Goal: Task Accomplishment & Management: Complete application form

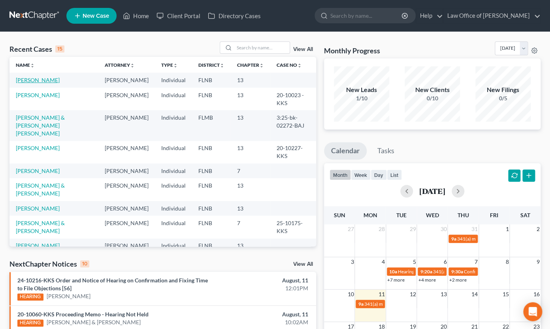
click at [46, 79] on link "[PERSON_NAME]" at bounding box center [38, 80] width 44 height 7
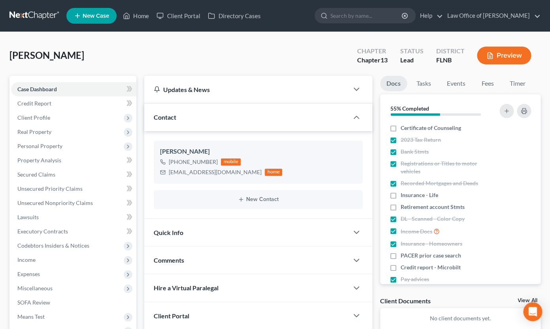
scroll to position [104, 0]
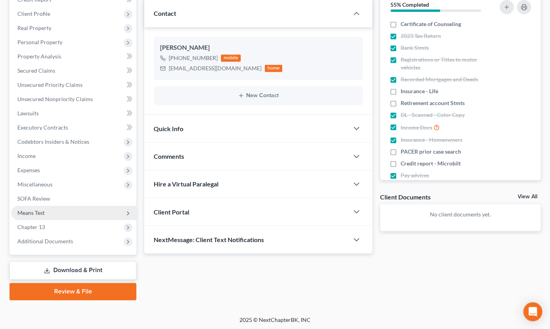
click at [35, 211] on span "Means Test" at bounding box center [30, 212] width 27 height 7
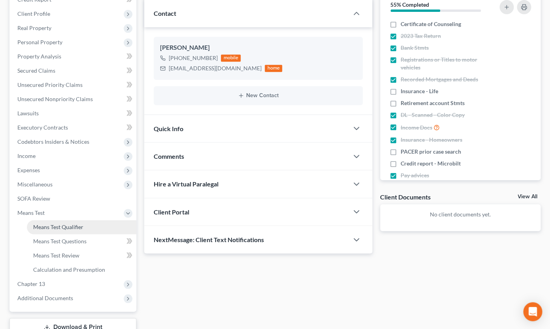
click at [45, 226] on span "Means Test Qualifier" at bounding box center [58, 226] width 50 height 7
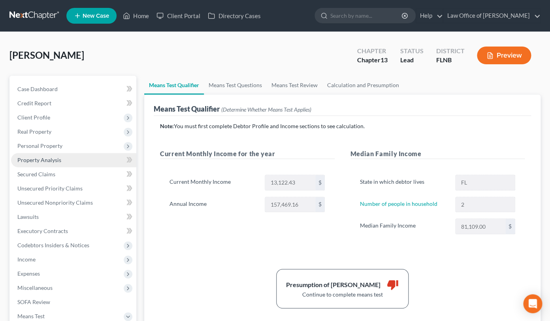
click at [26, 160] on span "Property Analysis" at bounding box center [39, 160] width 44 height 7
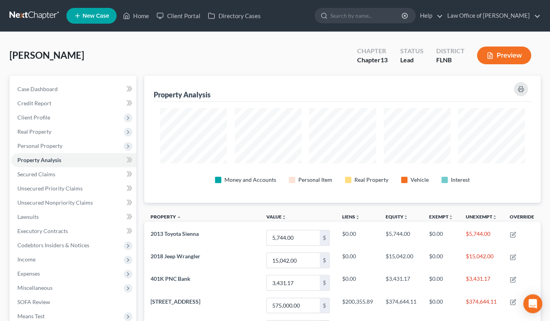
scroll to position [87, 0]
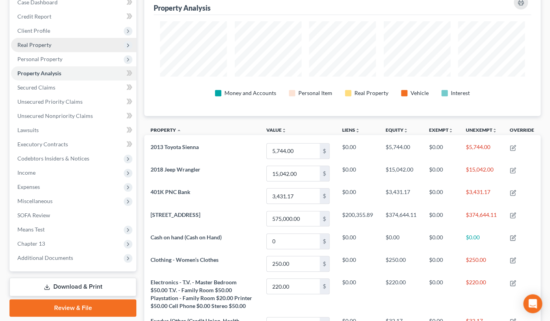
click at [36, 45] on span "Real Property" at bounding box center [34, 44] width 34 height 7
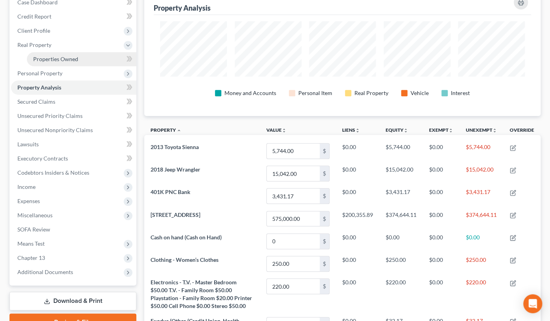
click at [58, 58] on span "Properties Owned" at bounding box center [55, 59] width 45 height 7
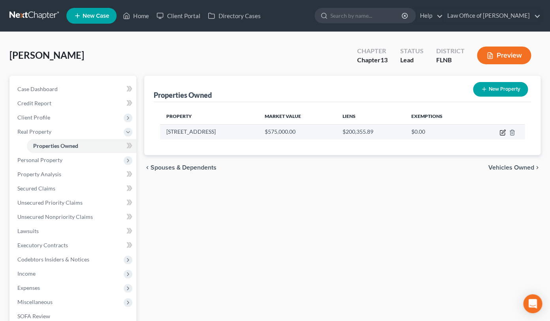
click at [501, 134] on icon "button" at bounding box center [502, 133] width 6 height 6
select select "9"
select select "3"
select select "0"
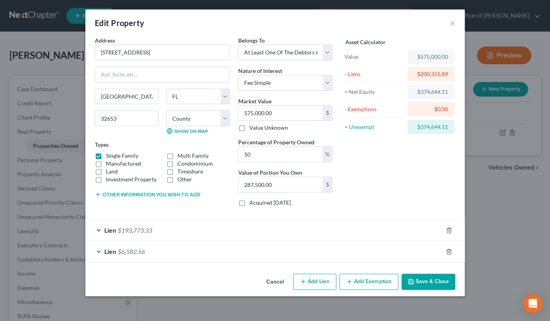
click at [359, 280] on button "Add Exemption" at bounding box center [368, 282] width 59 height 17
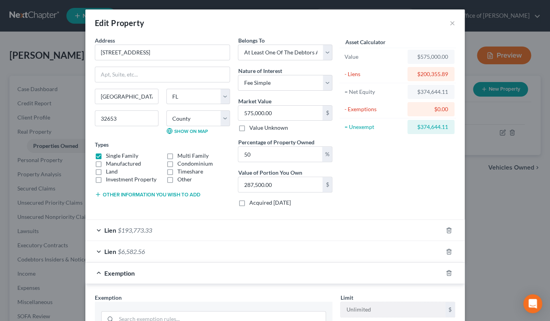
scroll to position [117, 0]
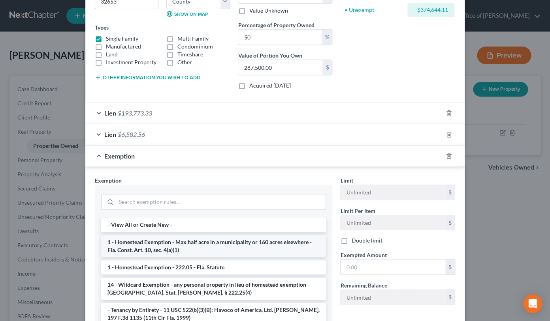
click at [253, 243] on li "1 - Homestead Exemption - Max half acre in a municipality or 160 acres elsewher…" at bounding box center [213, 246] width 225 height 22
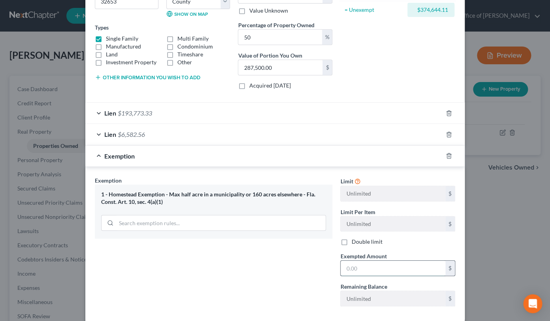
click at [373, 270] on input "text" at bounding box center [392, 268] width 105 height 15
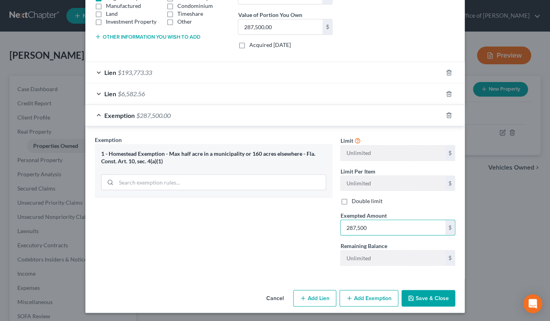
type input "287,500"
click at [421, 295] on button "Save & Close" at bounding box center [428, 298] width 54 height 17
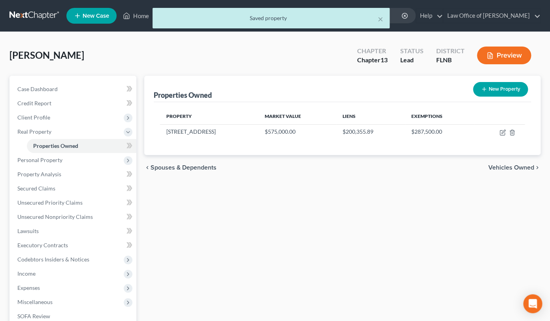
click at [512, 170] on span "Vehicles Owned" at bounding box center [511, 168] width 46 height 6
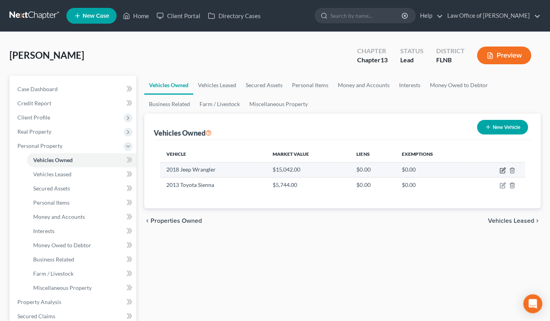
click at [503, 169] on icon "button" at bounding box center [503, 170] width 4 height 4
select select "0"
select select "8"
select select "1"
select select "0"
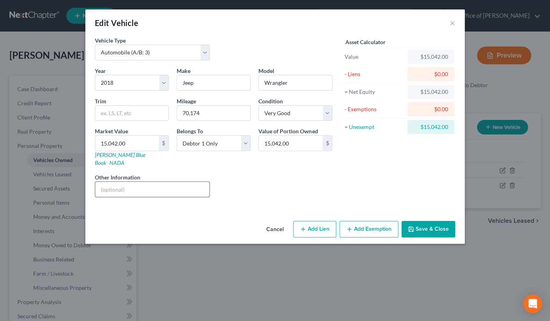
click at [120, 184] on input "text" at bounding box center [152, 189] width 114 height 15
paste input "[US_VEHICLE_IDENTIFICATION_NUMBER]"
type input "VIN [US_VEHICLE_IDENTIFICATION_NUMBER]"
click at [416, 221] on button "Save & Close" at bounding box center [428, 229] width 54 height 17
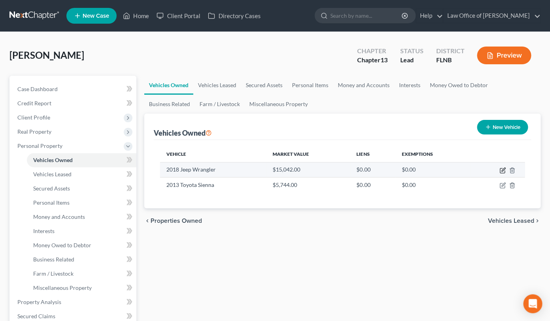
click at [502, 171] on icon "button" at bounding box center [502, 170] width 6 height 6
select select "0"
select select "8"
select select "1"
select select "0"
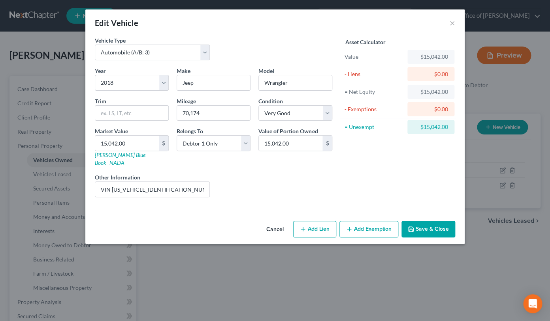
click at [373, 221] on button "Add Exemption" at bounding box center [368, 229] width 59 height 17
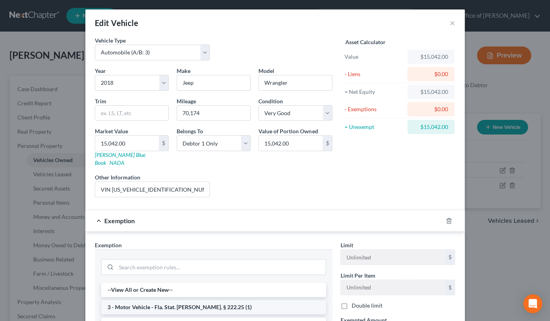
click at [263, 302] on li "3 - Motor Vehicle - Fla. Stat. [PERSON_NAME]. § 222.25 (1)" at bounding box center [213, 307] width 225 height 14
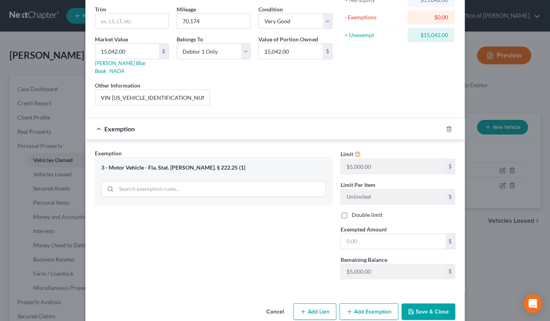
scroll to position [98, 0]
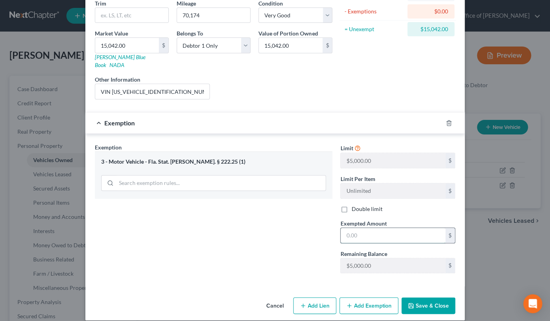
click at [346, 229] on input "text" at bounding box center [392, 235] width 105 height 15
type input "5,000.00"
click at [433, 298] on button "Save & Close" at bounding box center [428, 306] width 54 height 17
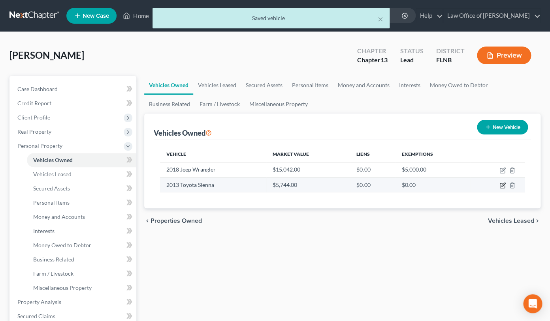
click at [502, 185] on icon "button" at bounding box center [502, 185] width 6 height 6
select select "0"
select select "13"
select select "2"
select select "3"
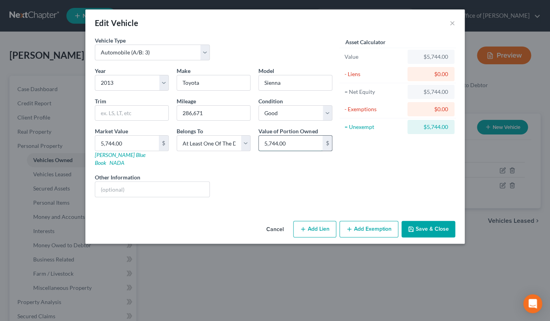
click at [302, 142] on input "5,744.00" at bounding box center [291, 143] width 64 height 15
click at [189, 182] on input "text" at bounding box center [152, 189] width 114 height 15
paste input "[US_VEHICLE_IDENTIFICATION_NUMBER]"
type input "VIn [US_VEHICLE_IDENTIFICATION_NUMBER]"
click at [315, 142] on input "5,744.00" at bounding box center [291, 143] width 64 height 15
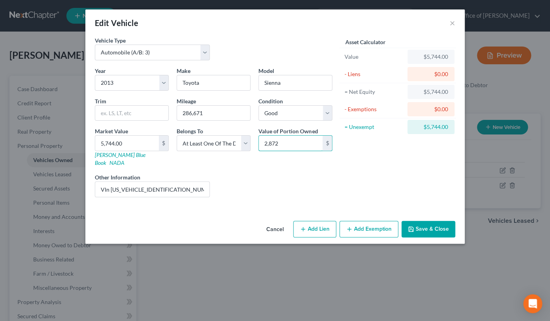
type input "2,872"
click at [431, 221] on button "Save & Close" at bounding box center [428, 229] width 54 height 17
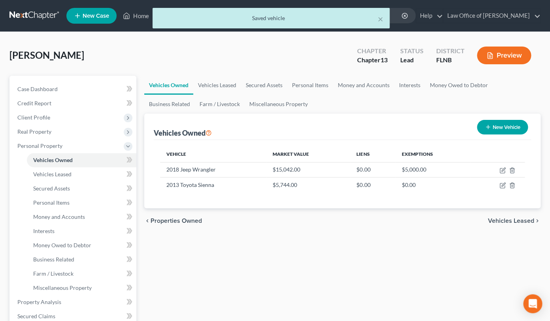
click at [500, 220] on span "Vehicles Leased" at bounding box center [511, 221] width 46 height 6
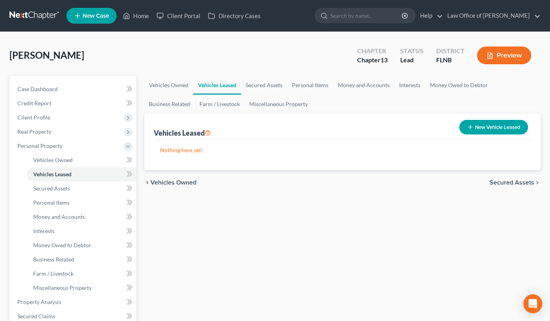
click at [501, 180] on span "Secured Assets" at bounding box center [511, 183] width 45 height 6
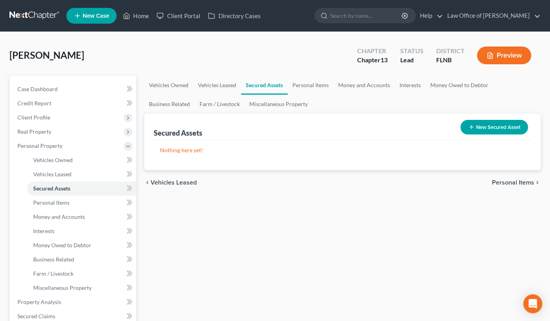
click at [501, 180] on span "Personal Items" at bounding box center [513, 183] width 42 height 6
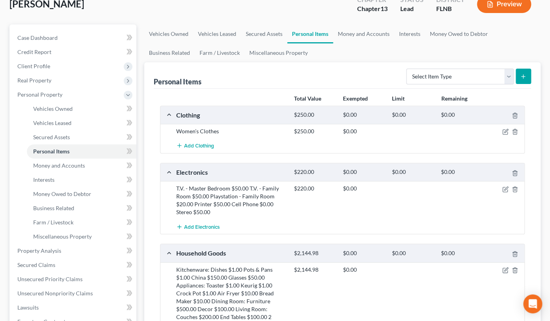
scroll to position [43, 0]
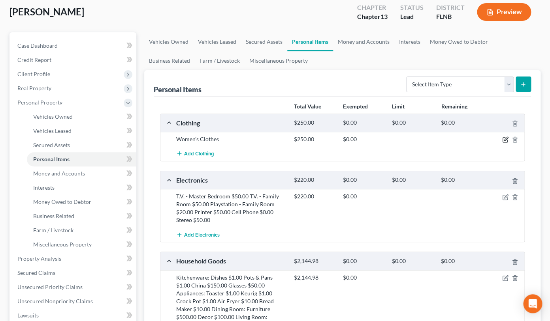
click at [505, 140] on icon "button" at bounding box center [505, 140] width 6 height 6
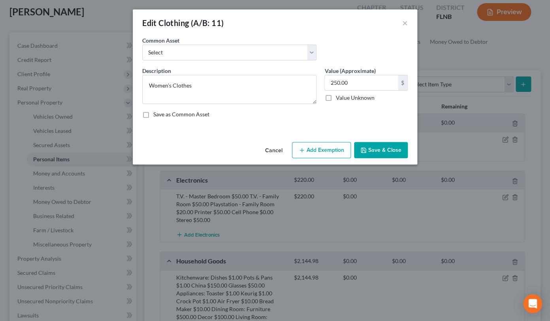
click at [317, 154] on button "Add Exemption" at bounding box center [321, 150] width 59 height 17
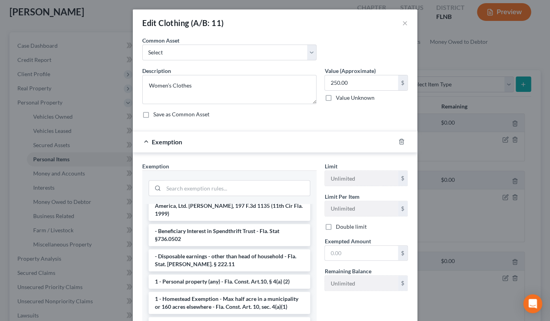
scroll to position [39, 0]
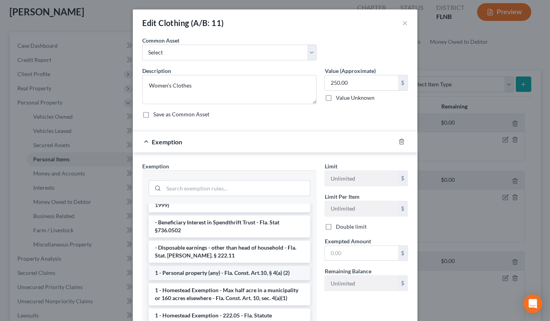
click at [230, 266] on li "1 - Personal property (any) - Fla. Const. Art.10, § 4(a) (2)" at bounding box center [228, 273] width 161 height 14
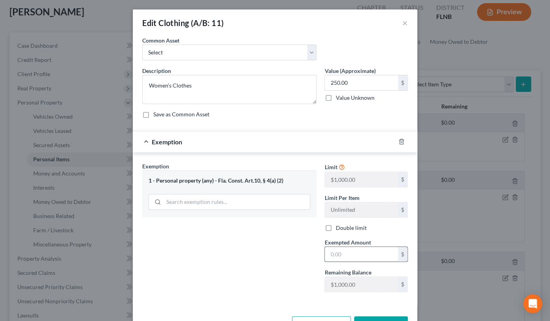
click at [353, 253] on input "text" at bounding box center [361, 254] width 73 height 15
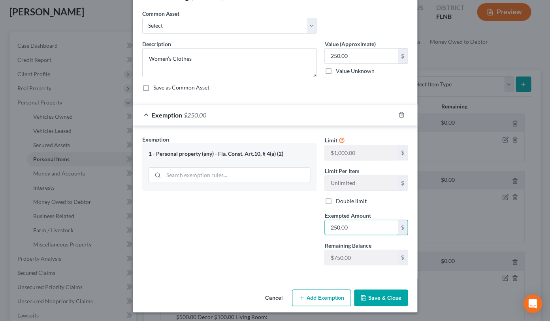
type input "250.00"
click at [362, 297] on icon "button" at bounding box center [363, 298] width 5 height 5
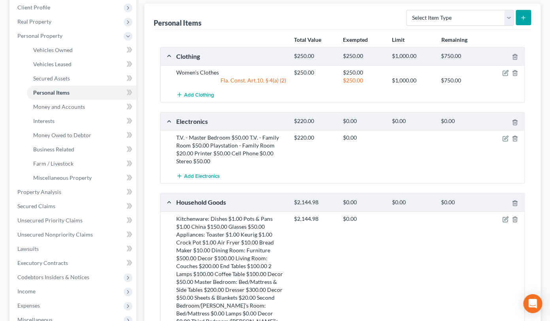
scroll to position [130, 0]
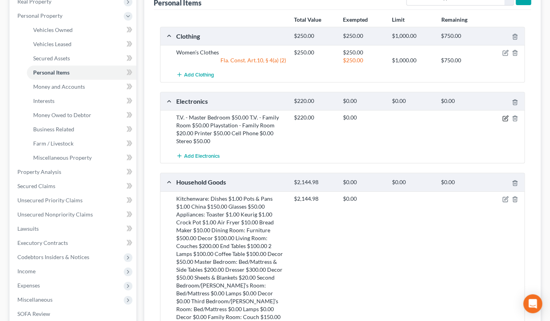
click at [504, 116] on icon "button" at bounding box center [505, 118] width 6 height 6
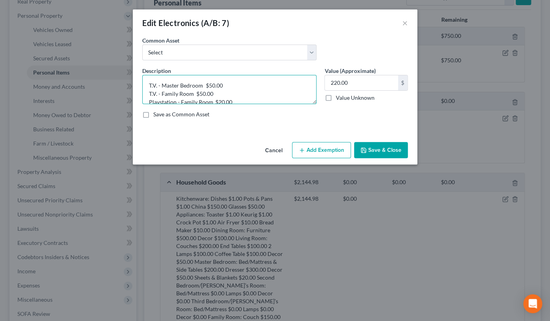
click at [150, 82] on textarea "T.V. - Master Bedroom $50.00 T.V. - Family Room $50.00 Playstation - Family Roo…" at bounding box center [229, 89] width 174 height 29
type textarea "Joint with non-filing spouse; [PERSON_NAME]'s 50% interest T.V. - Master Bedroo…"
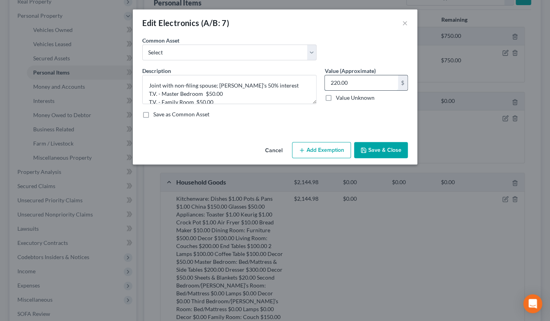
drag, startPoint x: 330, startPoint y: 81, endPoint x: 358, endPoint y: 81, distance: 27.6
click at [358, 81] on input "220.00" at bounding box center [361, 82] width 73 height 15
type input "110"
click at [277, 89] on textarea "Joint with non-filing spouse; [PERSON_NAME]'s 50% interest T.V. - Master Bedroo…" at bounding box center [229, 89] width 174 height 29
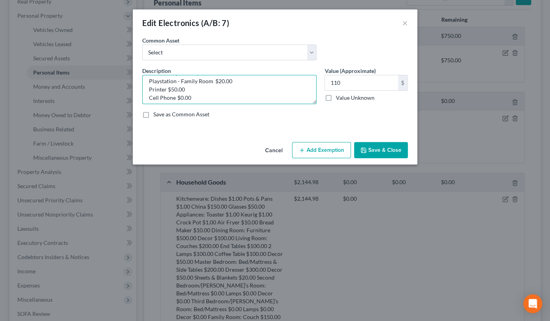
scroll to position [50, 0]
drag, startPoint x: 185, startPoint y: 94, endPoint x: 246, endPoint y: 115, distance: 63.9
click at [246, 104] on textarea "Joint with non-filing spouse; [PERSON_NAME]'s 50% interest See attached T.V. - …" at bounding box center [229, 89] width 174 height 29
click at [246, 115] on div "Save as Common Asset" at bounding box center [274, 115] width 265 height 8
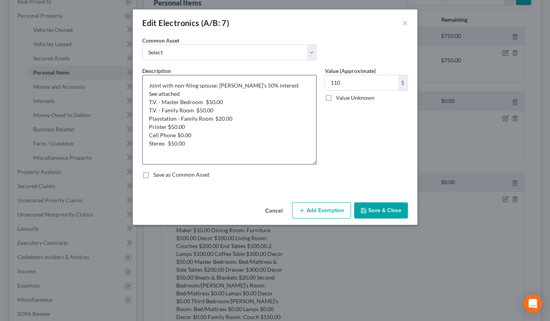
drag, startPoint x: 315, startPoint y: 102, endPoint x: 306, endPoint y: 173, distance: 71.9
click at [306, 165] on textarea "Joint with non-filing spouse; [PERSON_NAME]'s 50% interest See attached T.V. - …" at bounding box center [229, 120] width 174 height 90
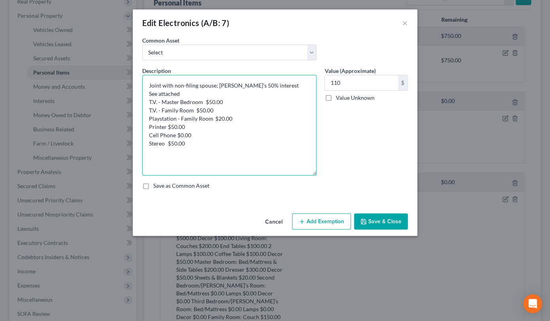
click at [306, 173] on textarea "Joint with non-filing spouse; [PERSON_NAME]'s 50% interest See attached T.V. - …" at bounding box center [229, 125] width 174 height 101
drag, startPoint x: 183, startPoint y: 95, endPoint x: 215, endPoint y: 147, distance: 61.5
click at [215, 147] on textarea "Joint with non-filing spouse; [PERSON_NAME]'s 50% interest See attached T.V. - …" at bounding box center [229, 125] width 174 height 101
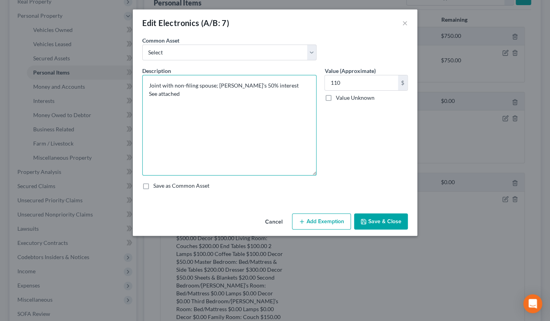
type textarea "Joint with non-filing spouse; [PERSON_NAME]'s 50% interest See attached"
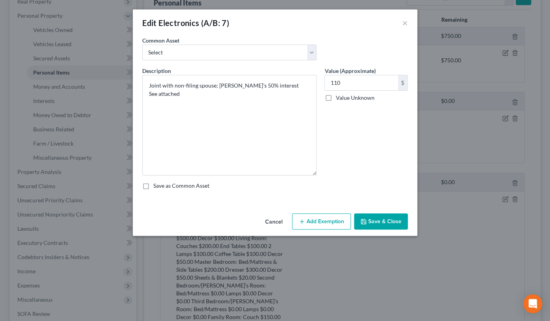
click at [381, 225] on button "Save & Close" at bounding box center [381, 222] width 54 height 17
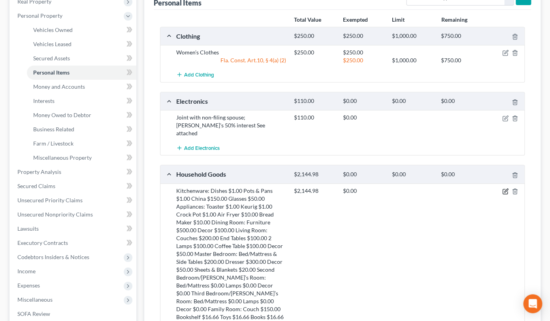
click at [504, 189] on icon "button" at bounding box center [506, 191] width 4 height 4
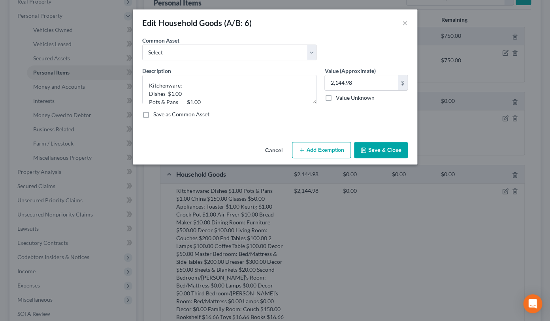
click at [378, 156] on button "Save & Close" at bounding box center [381, 150] width 54 height 17
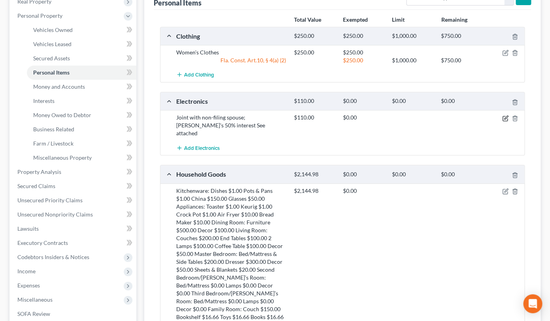
click at [505, 117] on icon "button" at bounding box center [506, 118] width 4 height 4
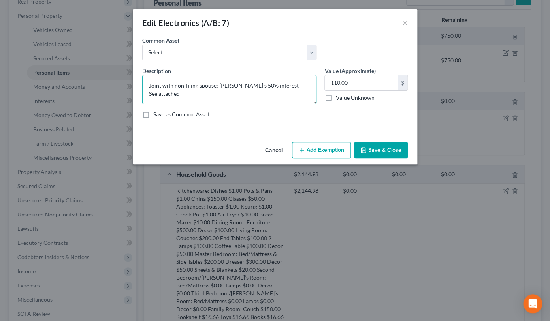
drag, startPoint x: 278, startPoint y: 86, endPoint x: 156, endPoint y: 79, distance: 122.6
click at [156, 79] on textarea "Joint with non-filing spouse; [PERSON_NAME]'s 50% interest See attached" at bounding box center [229, 89] width 174 height 29
drag, startPoint x: 149, startPoint y: 84, endPoint x: 185, endPoint y: 94, distance: 37.3
click at [185, 94] on textarea "Joint with non-filing spouse; [PERSON_NAME]'s 50% interest See attached" at bounding box center [229, 89] width 174 height 29
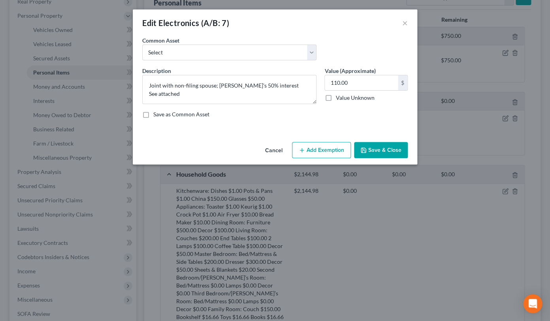
click at [359, 150] on button "Save & Close" at bounding box center [381, 150] width 54 height 17
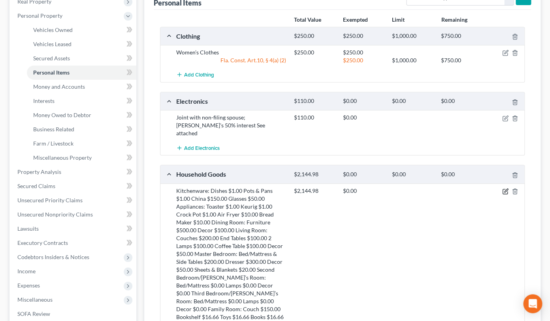
click at [505, 189] on icon "button" at bounding box center [506, 191] width 4 height 4
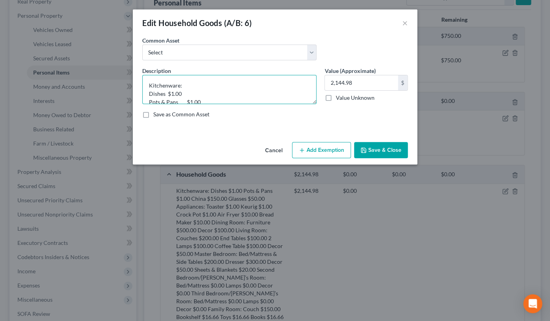
click at [148, 85] on textarea "Kitchenware: Dishes $1.00 Pots & Pans $1.00 China $150.00 Glasses $50.00 Applia…" at bounding box center [229, 89] width 174 height 29
paste textarea "Joint with non-filing spouse; [PERSON_NAME]'s 50% interest See attached"
type textarea "Joint with non-filing spouse; Debtor's 50% interest See attached Kitchenware: D…"
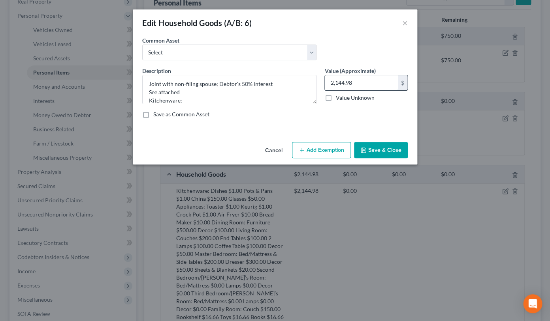
click at [371, 84] on input "2,144.98" at bounding box center [361, 82] width 73 height 15
type input "1,072.49"
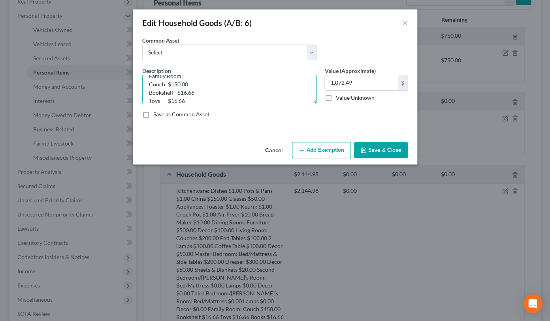
scroll to position [315, 0]
drag, startPoint x: 186, startPoint y: 91, endPoint x: 193, endPoint y: 119, distance: 28.8
click at [193, 104] on textarea "Joint with non-filing spouse; Debtor's 50% interest See attached Kitchenware: D…" at bounding box center [229, 89] width 174 height 29
type textarea "Joint with non-filing spouse; [PERSON_NAME]'s 50% interest See attached"
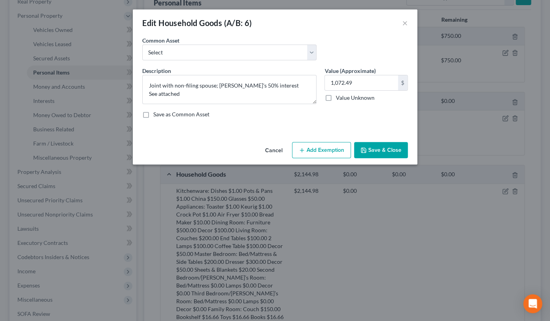
click at [367, 145] on button "Save & Close" at bounding box center [381, 150] width 54 height 17
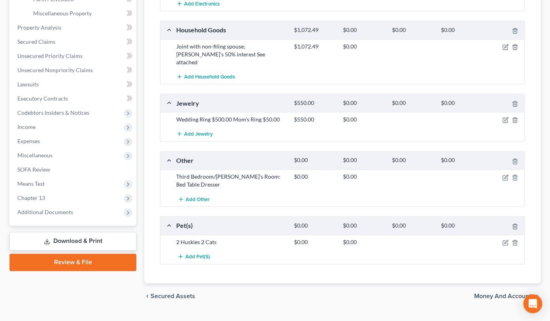
scroll to position [145, 0]
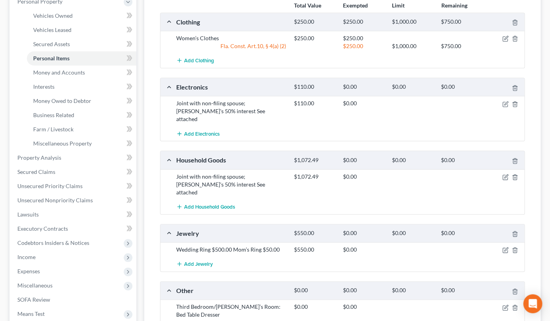
click at [345, 126] on div "Add Electronics" at bounding box center [348, 133] width 353 height 15
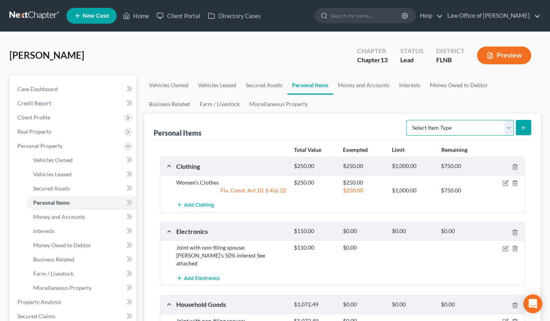
select select "collectibles_of_value"
click option "Collectibles Of Value (A/B: 8)" at bounding box center [0, 0] width 0 height 0
click at [521, 126] on icon "submit" at bounding box center [523, 128] width 6 height 6
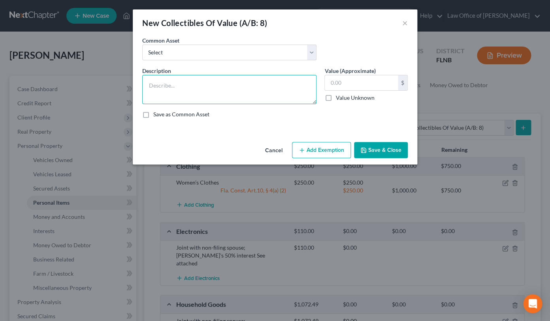
click at [232, 89] on textarea at bounding box center [229, 89] width 174 height 29
paste textarea "Joint with non-filing spouse; [PERSON_NAME]'s 50% interest See attached"
click at [237, 84] on textarea "Prints - Joint with non-filing spouse; [PERSON_NAME]'s 50% interest See attache…" at bounding box center [229, 89] width 174 height 29
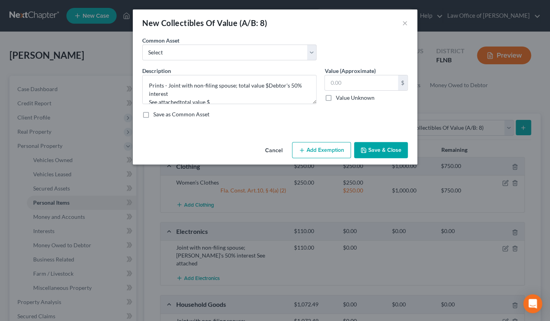
click at [330, 43] on div "Common Asset Select Misc. Pictures and Posters Cook Books 3 Wall Pictures 25 Bo…" at bounding box center [274, 51] width 273 height 30
click at [149, 86] on textarea "Prints - Joint with non-filing spouse; total value $Debtor's 50% interest See a…" at bounding box center [229, 89] width 174 height 29
click at [269, 83] on textarea "5 Prints - Joint with non-filing spouse; total value $Debtor's 50% interest See…" at bounding box center [229, 89] width 174 height 29
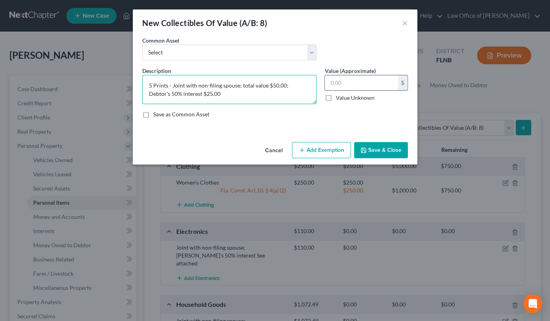
type textarea "5 Prints - Joint with non-filing spouse; total value $50.00; Debtor's 50% inter…"
click at [347, 84] on input "text" at bounding box center [361, 82] width 73 height 15
type input "25.00"
click at [374, 150] on button "Save & Close" at bounding box center [381, 150] width 54 height 17
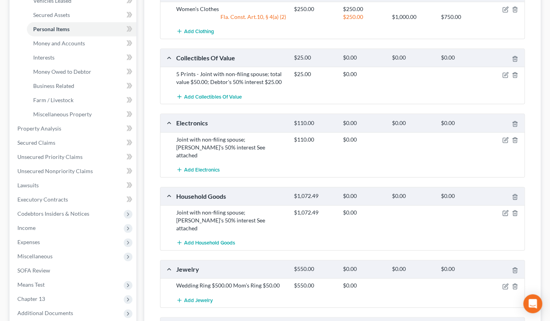
scroll to position [340, 0]
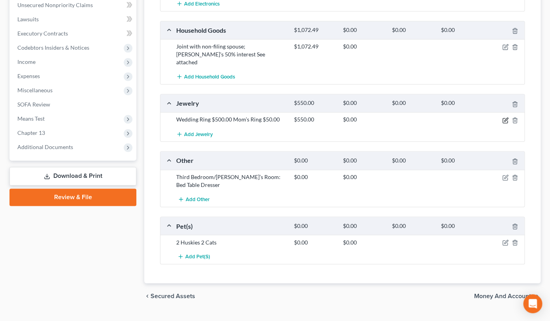
click at [503, 117] on icon "button" at bounding box center [505, 120] width 6 height 6
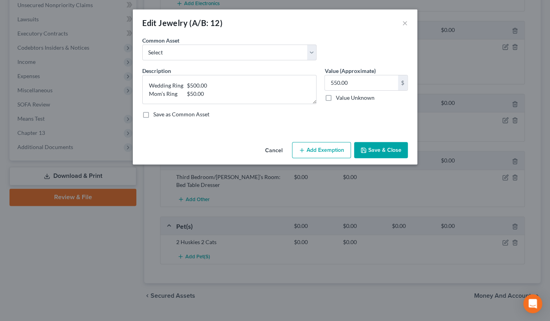
click at [328, 152] on button "Add Exemption" at bounding box center [321, 150] width 59 height 17
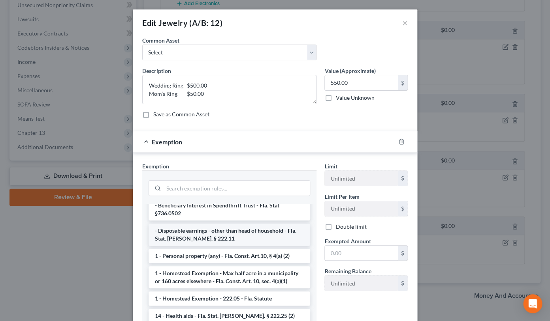
scroll to position [78, 0]
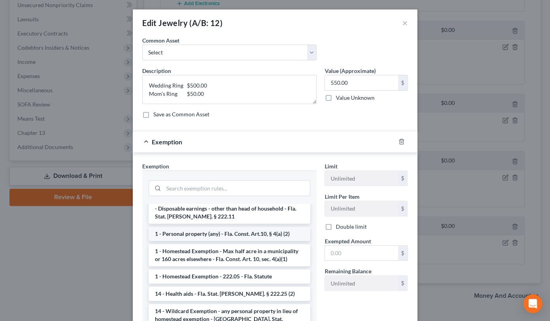
click at [252, 228] on li "1 - Personal property (any) - Fla. Const. Art.10, § 4(a) (2)" at bounding box center [228, 234] width 161 height 14
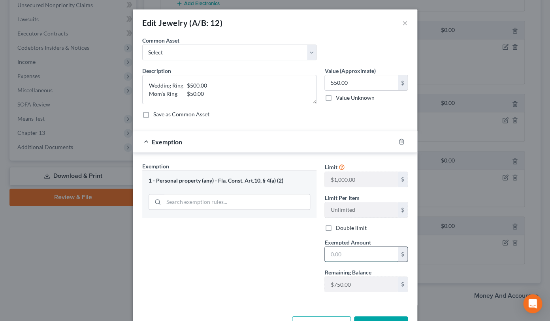
click at [333, 251] on input "text" at bounding box center [361, 254] width 73 height 15
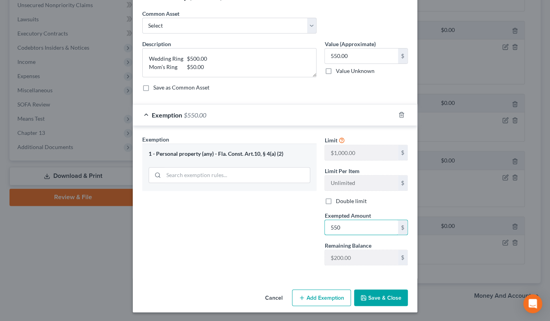
type input "550"
click at [379, 300] on button "Save & Close" at bounding box center [381, 298] width 54 height 17
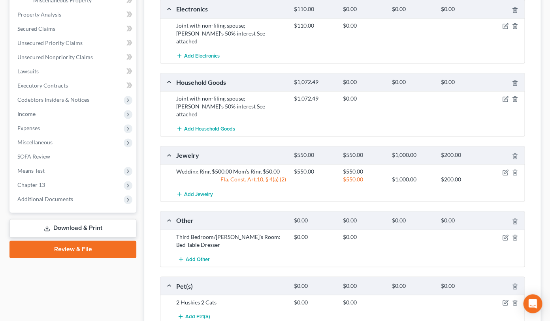
scroll to position [253, 0]
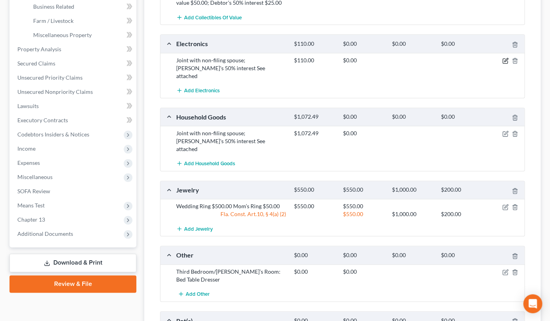
click at [505, 59] on icon "button" at bounding box center [506, 60] width 4 height 4
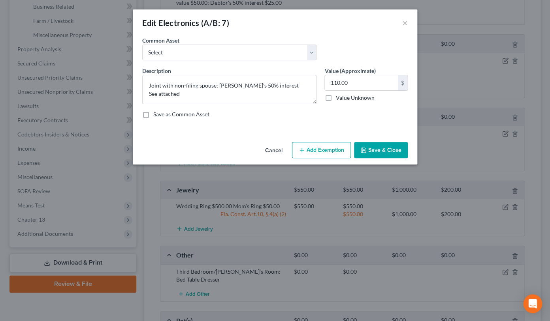
click at [323, 151] on button "Add Exemption" at bounding box center [321, 150] width 59 height 17
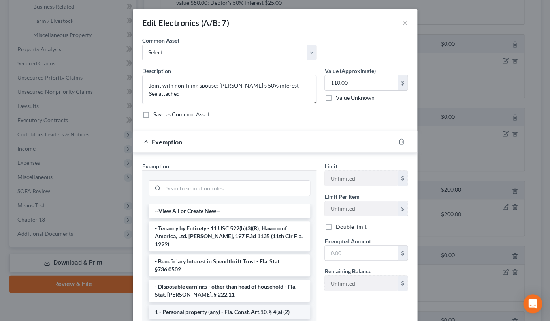
click at [242, 305] on li "1 - Personal property (any) - Fla. Const. Art.10, § 4(a) (2)" at bounding box center [228, 312] width 161 height 14
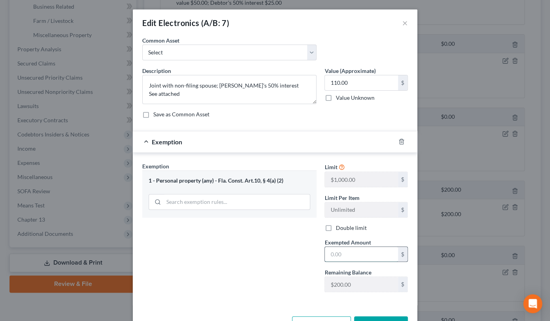
click at [331, 258] on input "text" at bounding box center [361, 254] width 73 height 15
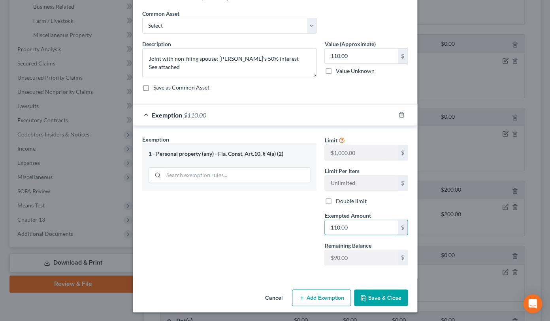
type input "110.00"
click at [371, 297] on button "Save & Close" at bounding box center [381, 298] width 54 height 17
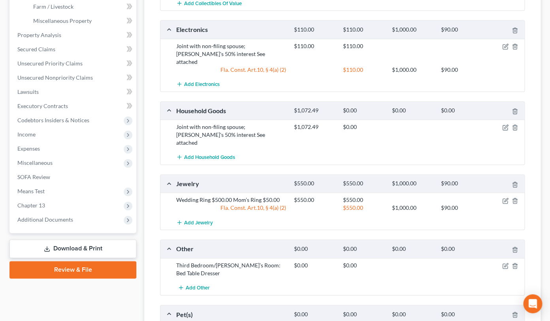
scroll to position [225, 0]
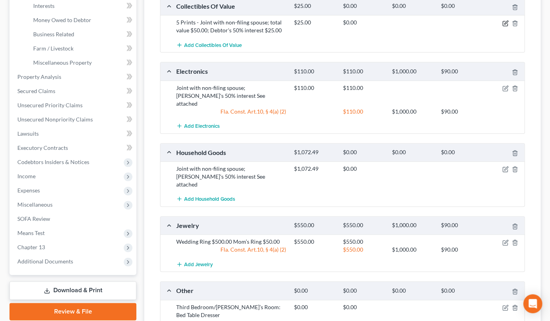
click at [507, 21] on icon "button" at bounding box center [505, 23] width 6 height 6
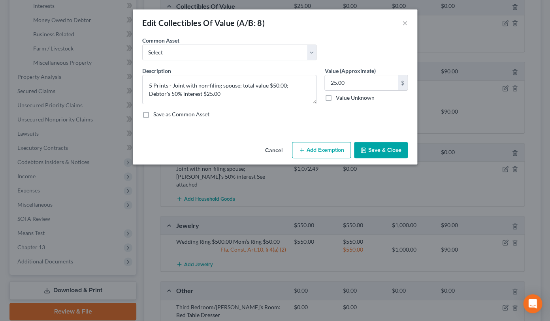
click at [334, 151] on button "Add Exemption" at bounding box center [321, 150] width 59 height 17
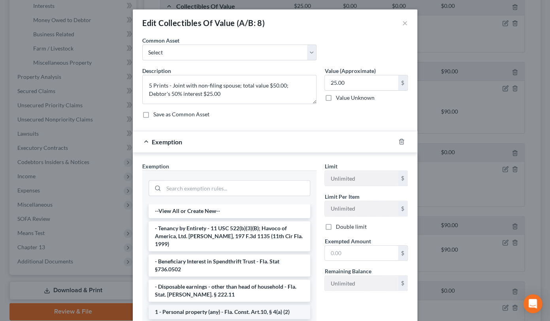
click at [224, 308] on li "1 - Personal property (any) - Fla. Const. Art.10, § 4(a) (2)" at bounding box center [228, 312] width 161 height 14
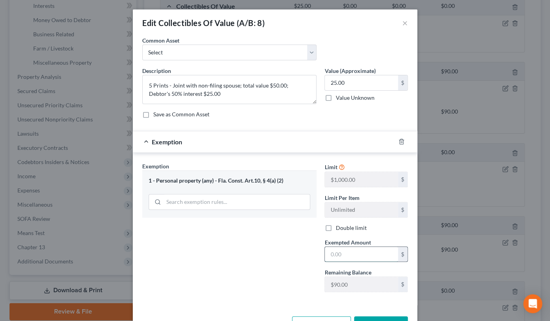
click at [358, 260] on input "text" at bounding box center [361, 254] width 73 height 15
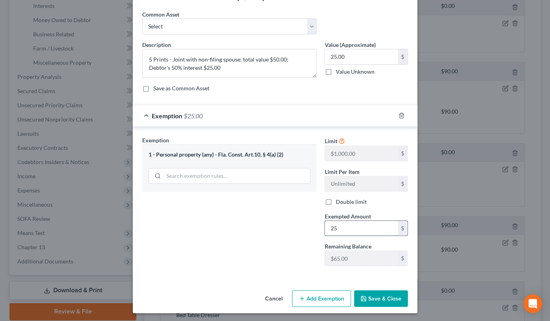
scroll to position [27, 0]
type input "25"
click at [368, 292] on button "Save & Close" at bounding box center [381, 298] width 54 height 17
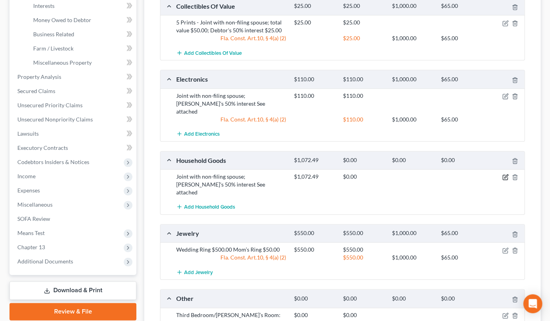
click at [507, 174] on icon "button" at bounding box center [505, 177] width 6 height 6
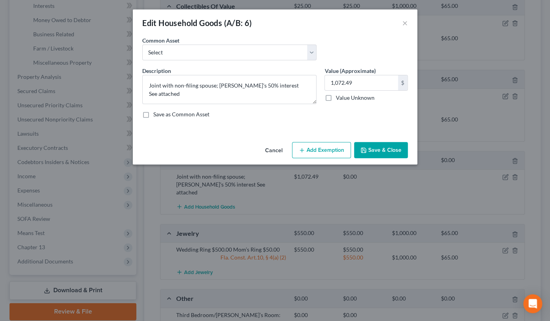
click at [314, 150] on button "Add Exemption" at bounding box center [321, 150] width 59 height 17
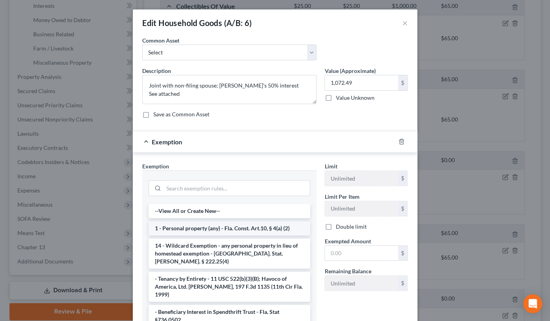
click at [263, 229] on li "1 - Personal property (any) - Fla. Const. Art.10, § 4(a) (2)" at bounding box center [228, 229] width 161 height 14
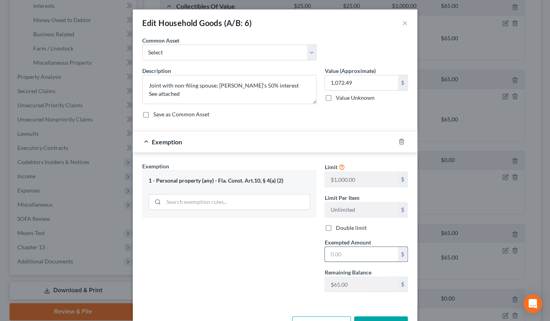
click at [341, 255] on input "text" at bounding box center [361, 254] width 73 height 15
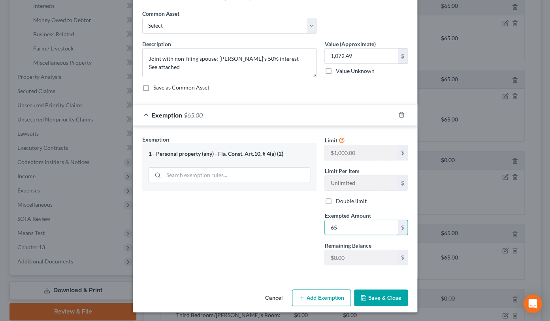
type input "65"
click at [372, 295] on button "Save & Close" at bounding box center [381, 298] width 54 height 17
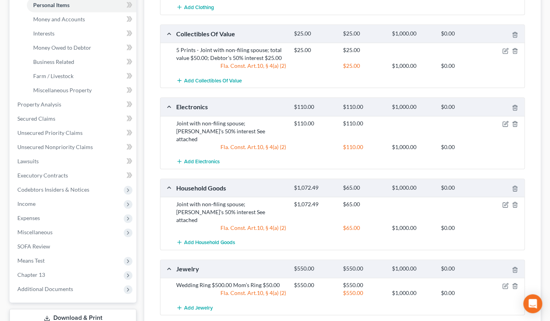
scroll to position [372, 0]
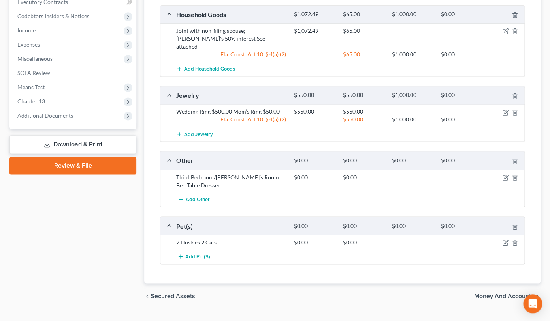
click at [492, 293] on span "Money and Accounts" at bounding box center [504, 296] width 60 height 6
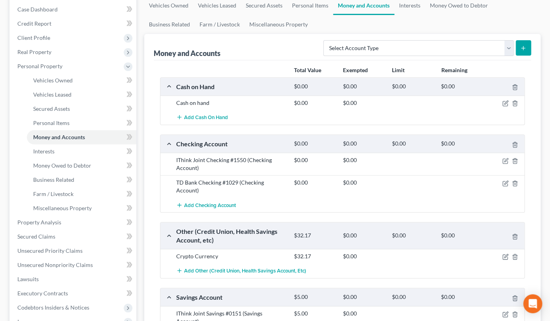
scroll to position [210, 0]
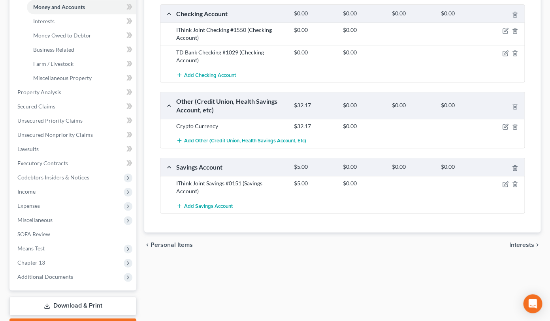
click at [522, 242] on span "Interests" at bounding box center [521, 245] width 25 height 6
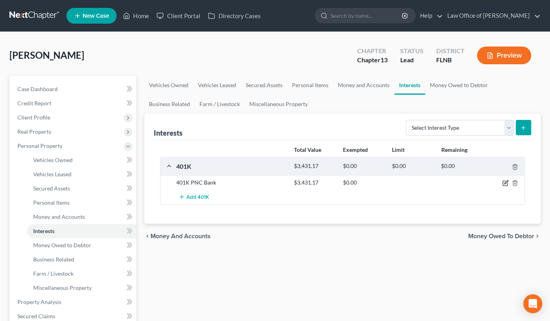
click at [504, 182] on icon "button" at bounding box center [506, 183] width 4 height 4
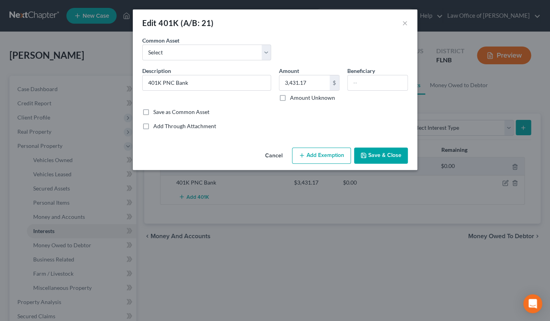
click at [307, 148] on button "Add Exemption" at bounding box center [321, 156] width 59 height 17
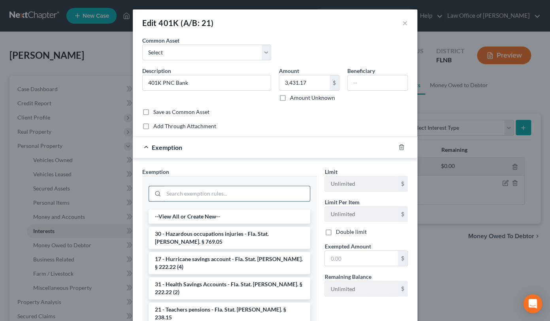
click at [263, 196] on input "search" at bounding box center [236, 193] width 146 height 15
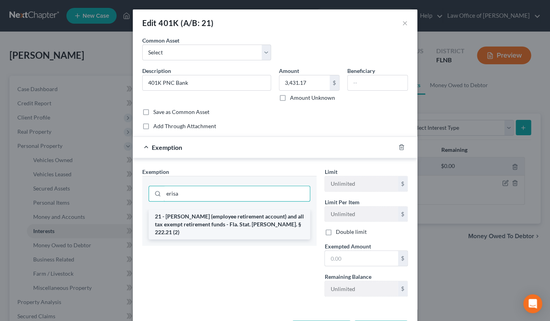
type input "erisa"
click at [223, 228] on li "21 - [PERSON_NAME] (employee retirement account) and all tax exempt retirement …" at bounding box center [228, 225] width 161 height 30
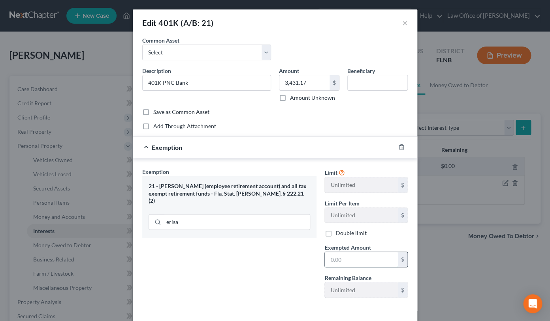
click at [345, 263] on input "text" at bounding box center [361, 259] width 73 height 15
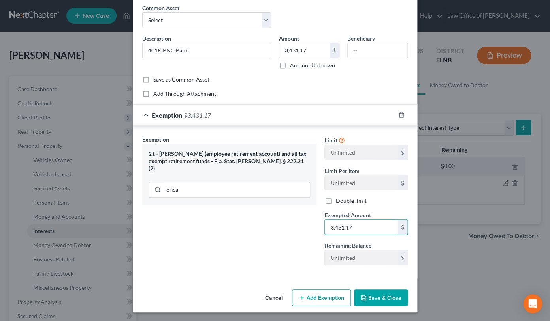
type input "3,431.17"
click at [369, 294] on button "Save & Close" at bounding box center [381, 298] width 54 height 17
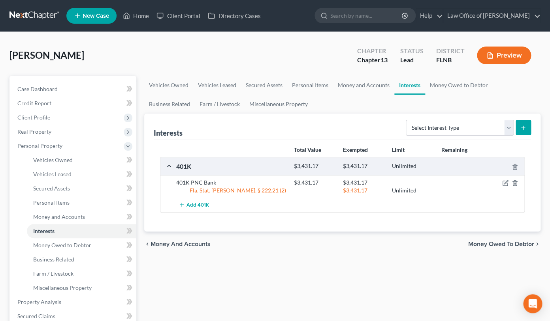
click at [492, 243] on span "Money Owed to Debtor" at bounding box center [501, 244] width 66 height 6
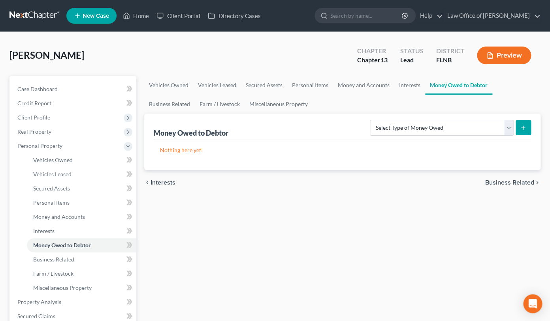
click at [512, 186] on div "chevron_left Interests Business Related chevron_right" at bounding box center [342, 182] width 396 height 25
click at [512, 183] on span "Business Related" at bounding box center [509, 183] width 49 height 6
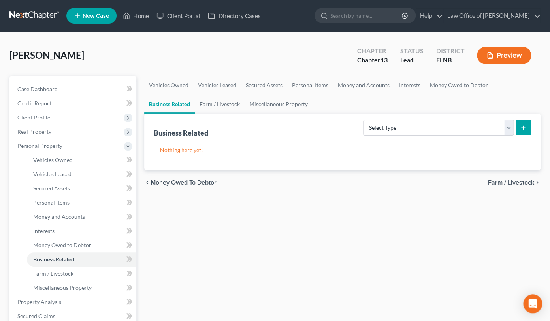
click at [512, 183] on span "Farm / Livestock" at bounding box center [511, 183] width 46 height 6
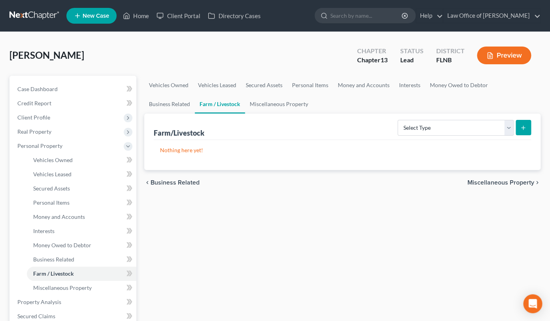
click at [512, 183] on span "Miscellaneous Property" at bounding box center [500, 183] width 67 height 6
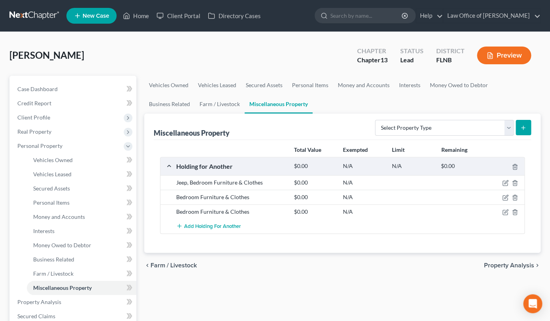
click at [490, 264] on span "Property Analysis" at bounding box center [509, 266] width 50 height 6
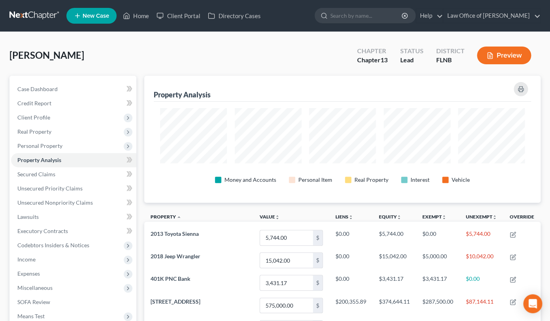
scroll to position [127, 396]
click at [524, 90] on button "button" at bounding box center [520, 89] width 14 height 14
click at [26, 133] on span "Real Property" at bounding box center [34, 131] width 34 height 7
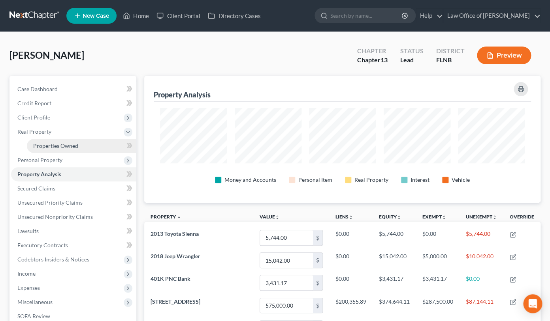
click at [48, 146] on span "Properties Owned" at bounding box center [55, 146] width 45 height 7
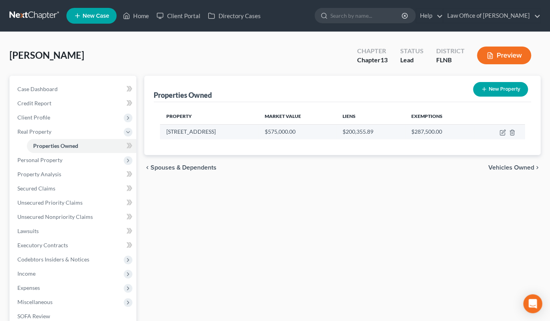
click at [503, 135] on td at bounding box center [499, 131] width 50 height 15
click at [501, 132] on icon "button" at bounding box center [502, 133] width 6 height 6
select select "9"
select select "0"
select select "3"
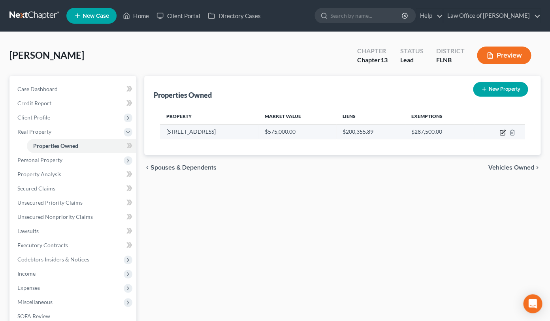
select select "0"
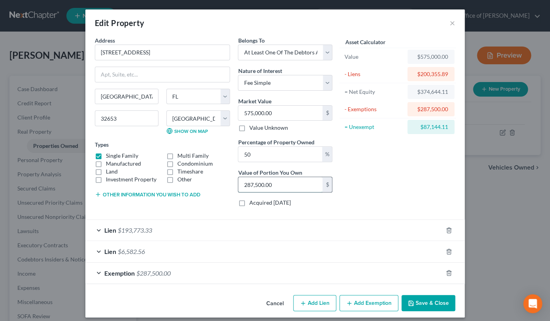
drag, startPoint x: 285, startPoint y: 189, endPoint x: 297, endPoint y: 190, distance: 11.9
click at [293, 190] on input "287,500.00" at bounding box center [280, 184] width 84 height 15
type input "0.00"
type input "5"
type input "0.01"
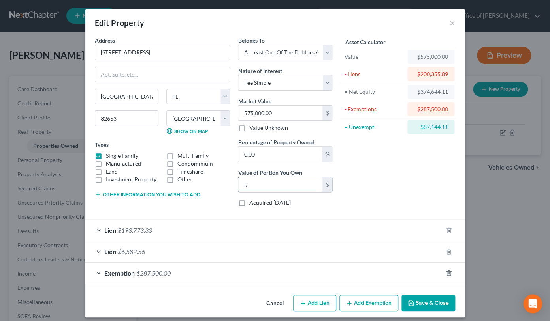
type input "57"
type input "0.10"
type input "575"
type input "1"
type input "5,750"
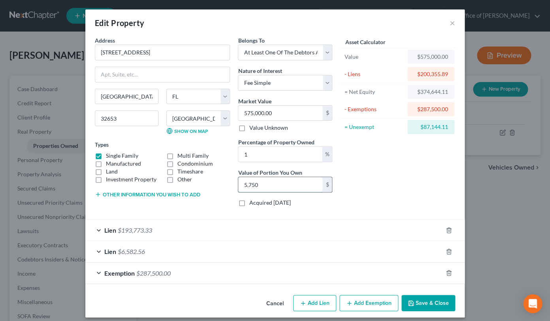
type input "10"
type input "57,500"
type input "100"
type input "575,000"
click at [168, 277] on div "Exemption $287,500.00" at bounding box center [263, 273] width 357 height 21
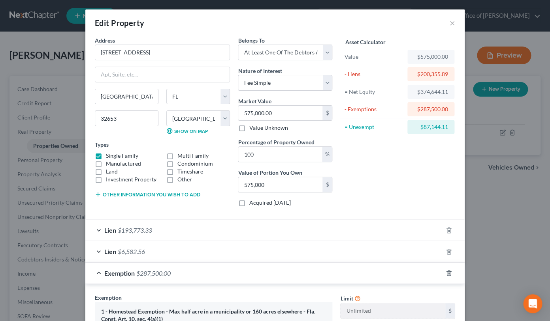
scroll to position [117, 0]
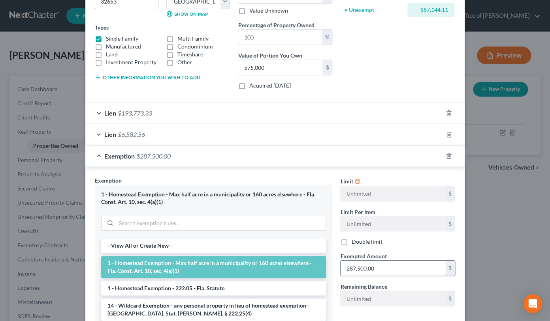
drag, startPoint x: 400, startPoint y: 270, endPoint x: 409, endPoint y: 270, distance: 9.1
click at [409, 270] on input "287,500.00" at bounding box center [392, 268] width 105 height 15
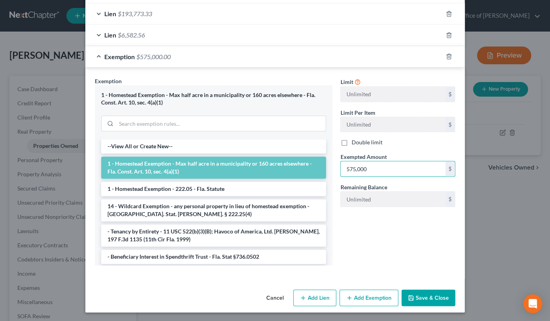
type input "575,000"
click at [429, 294] on button "Save & Close" at bounding box center [428, 298] width 54 height 17
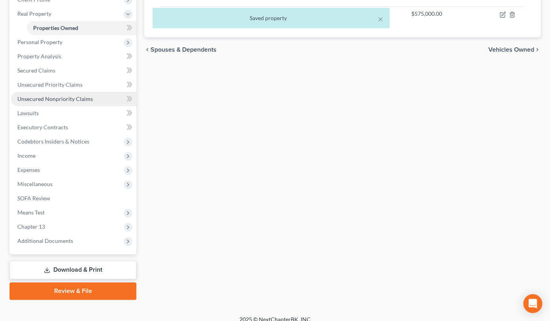
scroll to position [126, 0]
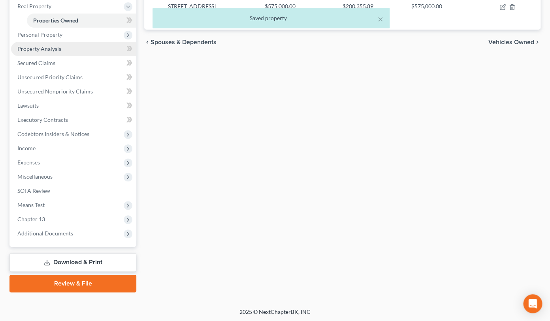
click at [48, 49] on span "Property Analysis" at bounding box center [39, 48] width 44 height 7
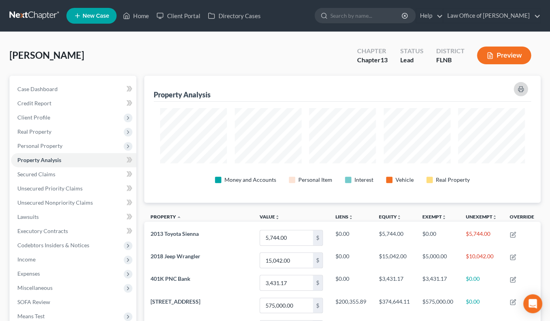
click at [516, 89] on button "button" at bounding box center [520, 89] width 14 height 14
click at [67, 272] on span "Expenses" at bounding box center [73, 274] width 125 height 14
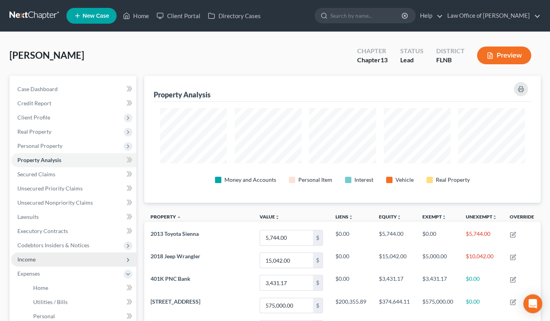
click at [68, 257] on span "Income" at bounding box center [73, 260] width 125 height 14
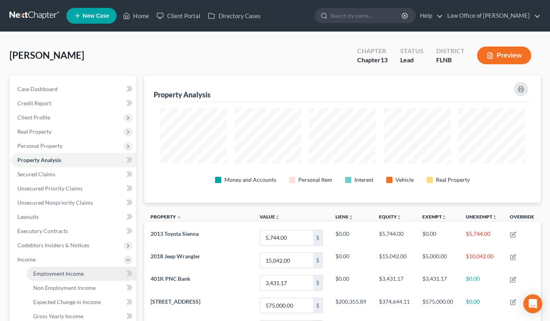
click at [68, 270] on span "Employment Income" at bounding box center [58, 273] width 51 height 7
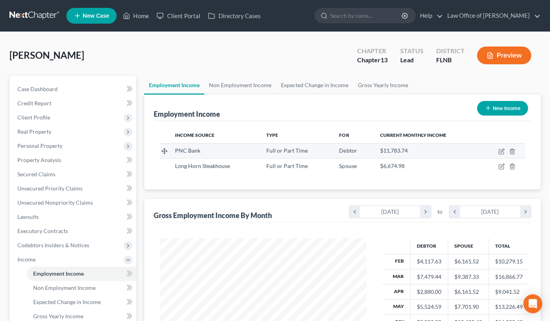
scroll to position [168, 0]
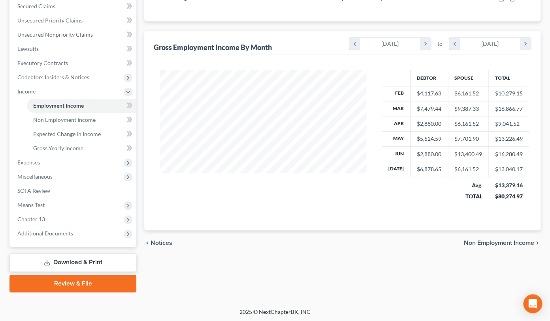
click at [476, 244] on span "Non Employment Income" at bounding box center [499, 243] width 70 height 6
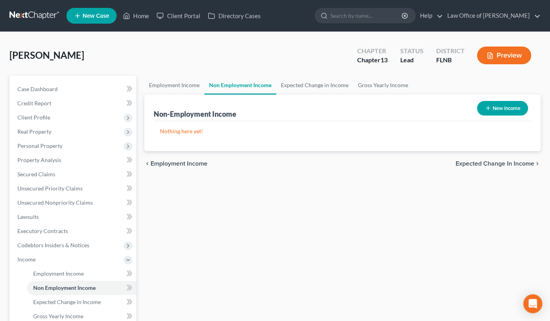
click at [483, 164] on span "Expected Change in Income" at bounding box center [494, 164] width 79 height 6
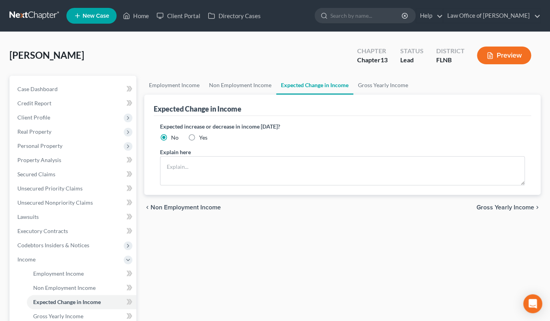
click at [483, 202] on div "chevron_left Non Employment Income Gross Yearly Income chevron_right" at bounding box center [342, 207] width 396 height 25
click at [483, 205] on span "Gross Yearly Income" at bounding box center [505, 208] width 58 height 6
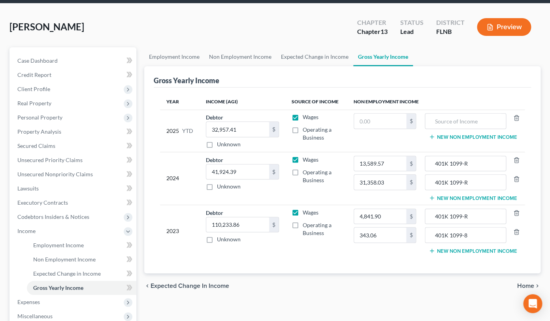
scroll to position [43, 0]
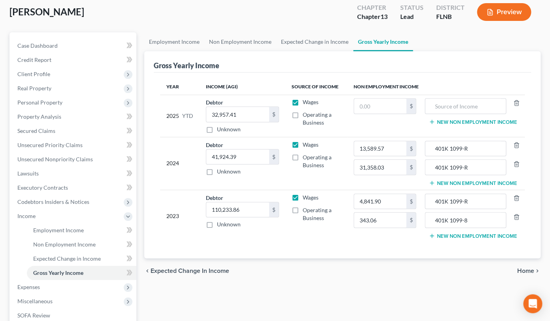
click at [527, 271] on span "Home" at bounding box center [525, 271] width 17 height 6
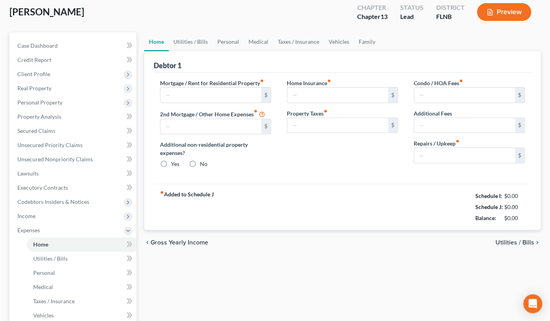
type input "2,092.40"
type input "988.49"
radio input "true"
type input "0.00"
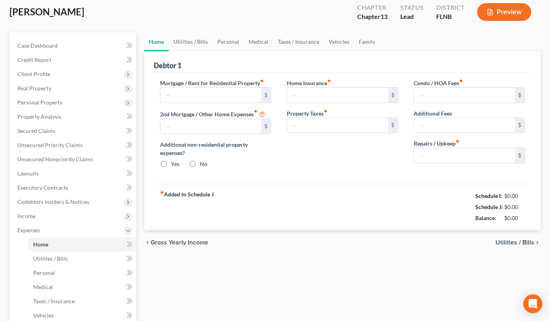
type input "0.00"
type input "200.00"
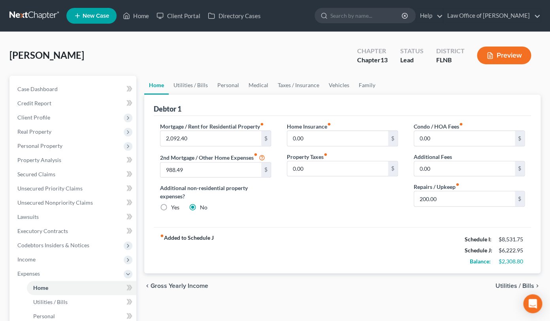
click at [497, 285] on span "Utilities / Bills" at bounding box center [514, 286] width 39 height 6
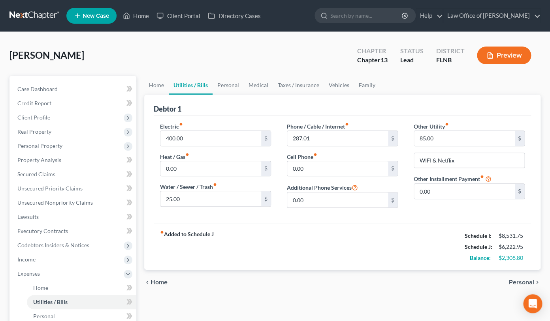
click at [508, 280] on div "chevron_left Home Personal chevron_right" at bounding box center [342, 282] width 396 height 25
click at [515, 281] on span "Personal" at bounding box center [521, 283] width 25 height 6
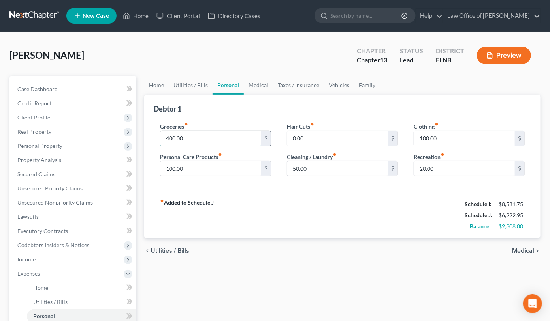
drag, startPoint x: 166, startPoint y: 138, endPoint x: 208, endPoint y: 141, distance: 41.9
click at [208, 141] on input "400.00" at bounding box center [210, 138] width 101 height 15
type input "1,346"
drag, startPoint x: 418, startPoint y: 137, endPoint x: 475, endPoint y: 149, distance: 57.7
click at [475, 149] on div "Clothing fiber_manual_record 100.00 $ Recreation fiber_manual_record 20.00 $" at bounding box center [469, 152] width 127 height 61
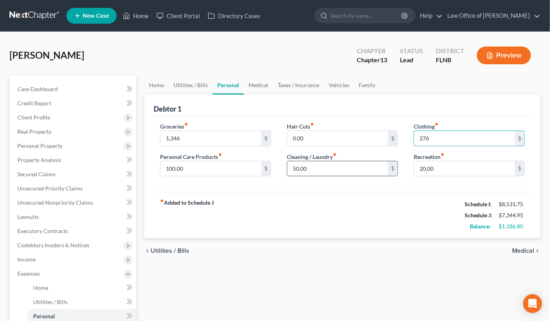
type input "276"
drag, startPoint x: 293, startPoint y: 168, endPoint x: 322, endPoint y: 169, distance: 29.6
click at [322, 169] on input "50.00" at bounding box center [337, 168] width 101 height 15
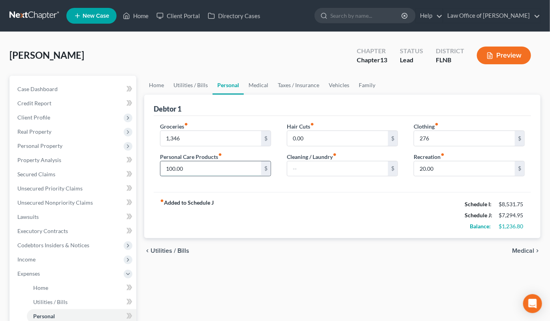
click at [165, 165] on input "100.00" at bounding box center [210, 168] width 101 height 15
drag, startPoint x: 165, startPoint y: 165, endPoint x: 219, endPoint y: 171, distance: 54.3
click at [219, 171] on input "100.00" at bounding box center [210, 168] width 101 height 15
type input "117"
click at [422, 167] on input "20.00" at bounding box center [464, 168] width 101 height 15
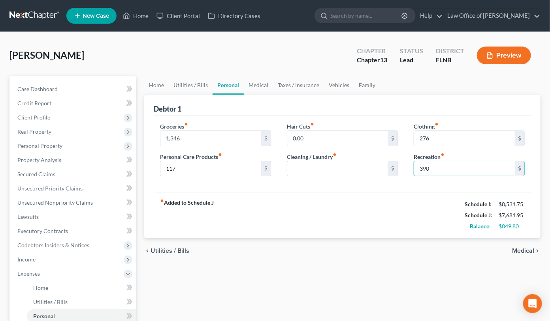
type input "390"
click at [518, 250] on span "Medical" at bounding box center [523, 251] width 22 height 6
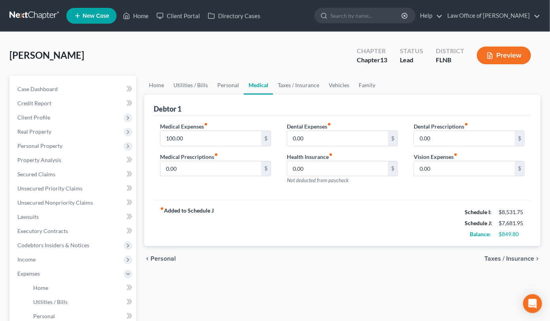
click at [519, 258] on span "Taxes / Insurance" at bounding box center [509, 259] width 50 height 6
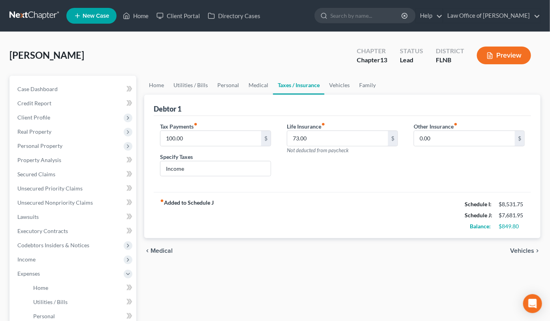
click at [519, 250] on span "Vehicles" at bounding box center [522, 251] width 24 height 6
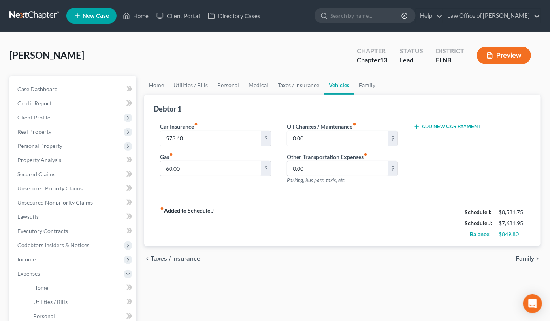
click at [511, 100] on div "Debtor 1" at bounding box center [342, 105] width 377 height 21
drag, startPoint x: 165, startPoint y: 167, endPoint x: 199, endPoint y: 171, distance: 34.1
click at [199, 171] on input "60.00" at bounding box center [210, 168] width 101 height 15
type input "300"
type input "200"
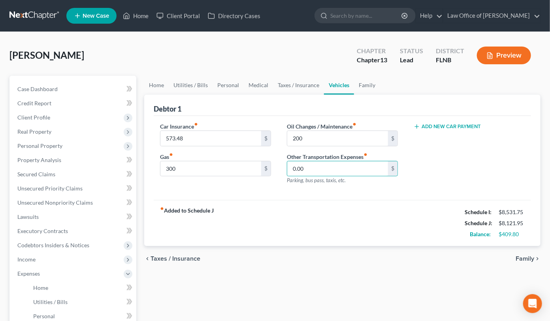
click at [519, 259] on span "Family" at bounding box center [524, 259] width 19 height 6
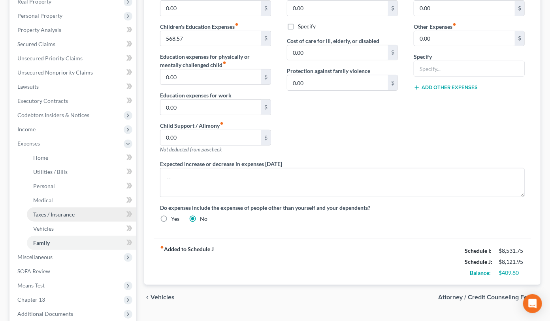
scroll to position [211, 0]
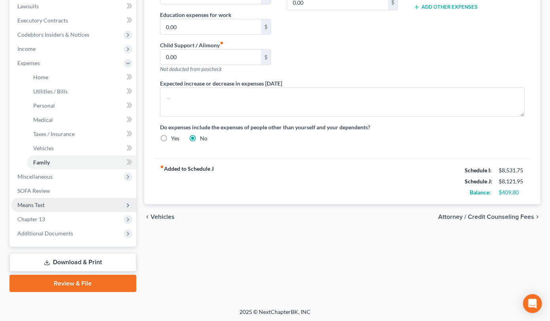
click at [94, 205] on span "Means Test" at bounding box center [73, 205] width 125 height 14
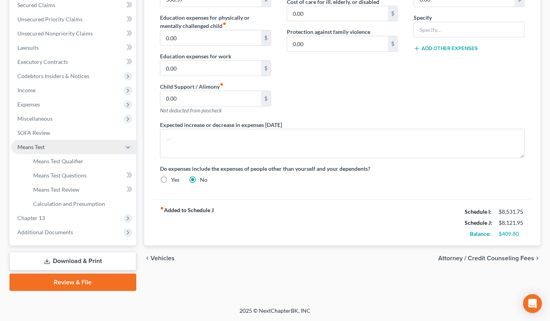
scroll to position [168, 0]
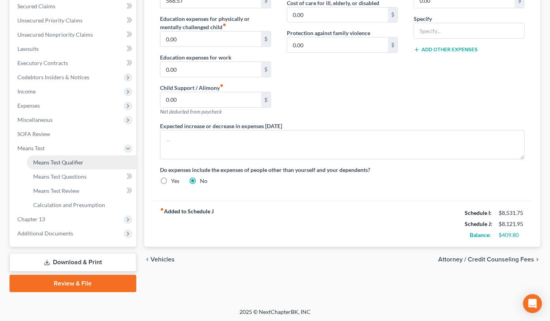
click at [78, 161] on span "Means Test Qualifier" at bounding box center [58, 162] width 50 height 7
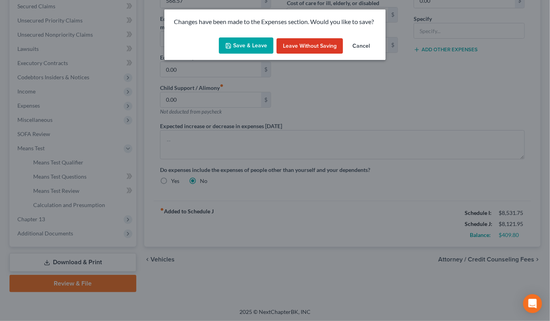
click at [257, 44] on button "Save & Leave" at bounding box center [246, 46] width 54 height 17
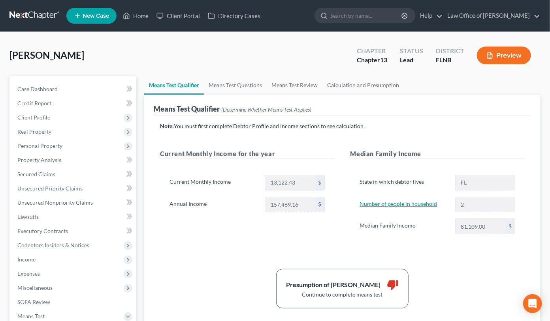
click at [424, 205] on link "Number of people in household" at bounding box center [398, 204] width 77 height 7
select select "2"
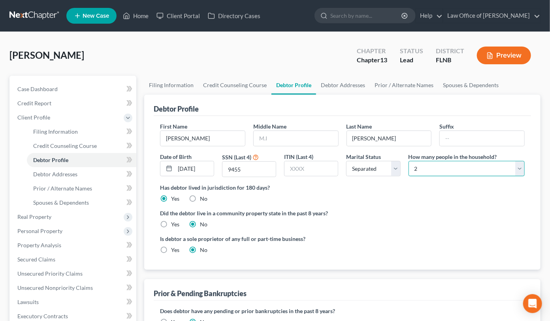
select select "3"
click option "4" at bounding box center [0, 0] width 0 height 0
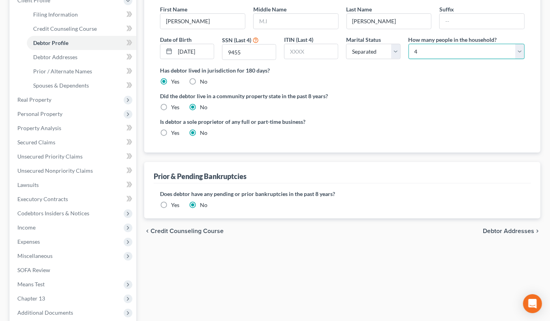
scroll to position [130, 0]
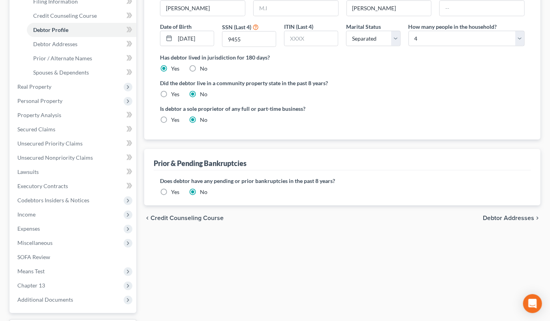
click at [488, 216] on span "Debtor Addresses" at bounding box center [508, 218] width 51 height 6
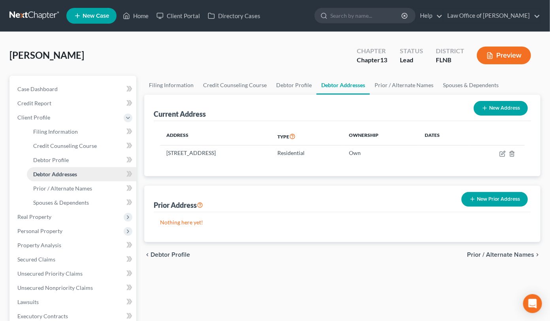
scroll to position [197, 0]
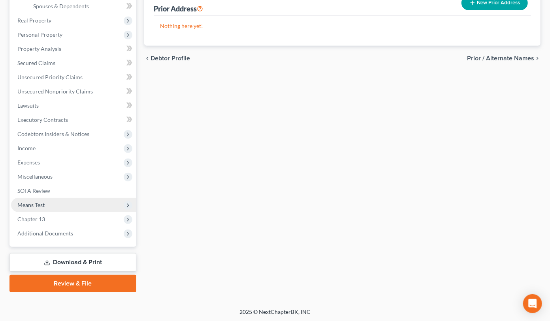
click at [36, 199] on span "Means Test" at bounding box center [73, 205] width 125 height 14
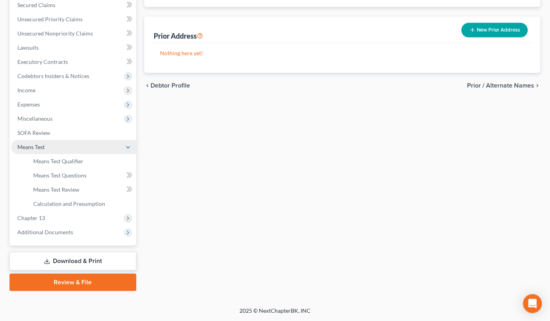
scroll to position [168, 0]
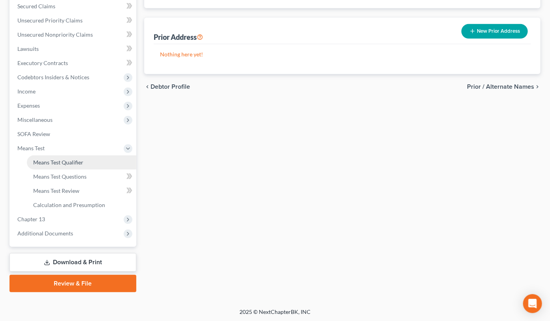
click at [54, 160] on span "Means Test Qualifier" at bounding box center [58, 162] width 50 height 7
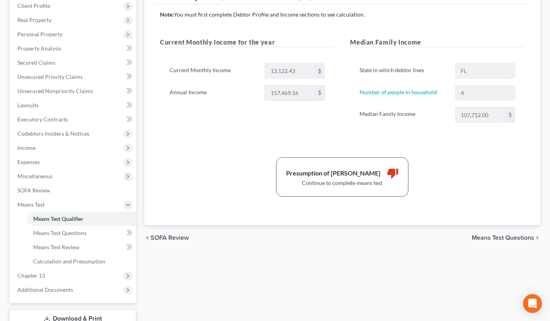
scroll to position [130, 0]
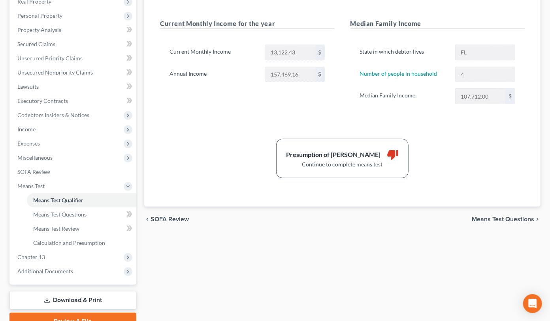
click at [484, 219] on span "Means Test Questions" at bounding box center [502, 219] width 62 height 6
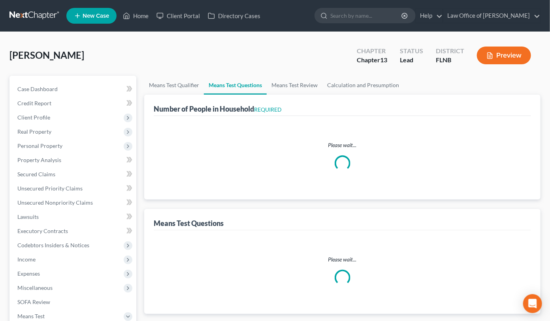
select select "0"
select select "60"
select select "0"
select select "60"
select select "2"
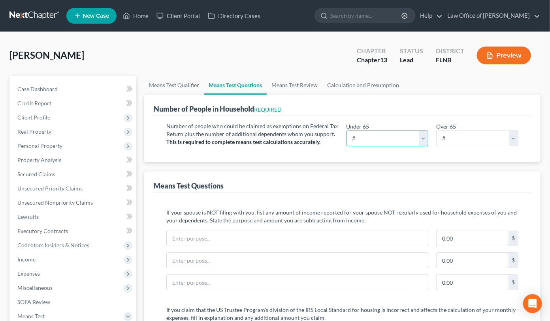
select select "4"
click option "4" at bounding box center [0, 0] width 0 height 0
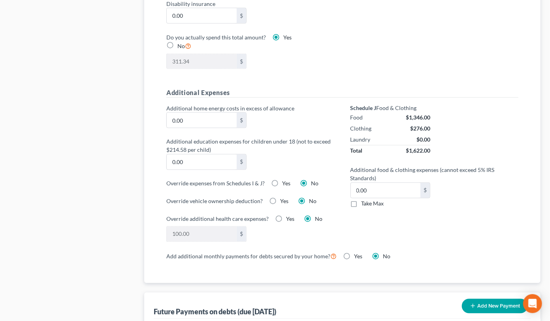
scroll to position [521, 0]
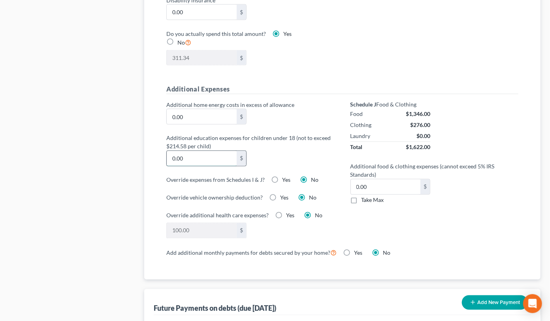
drag, startPoint x: 171, startPoint y: 148, endPoint x: 204, endPoint y: 147, distance: 32.8
click at [204, 151] on input "0.00" at bounding box center [202, 158] width 70 height 15
type input "214.58"
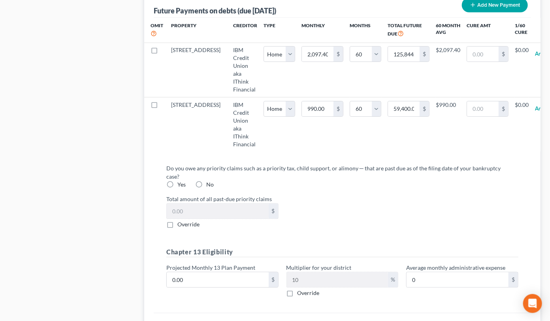
scroll to position [825, 0]
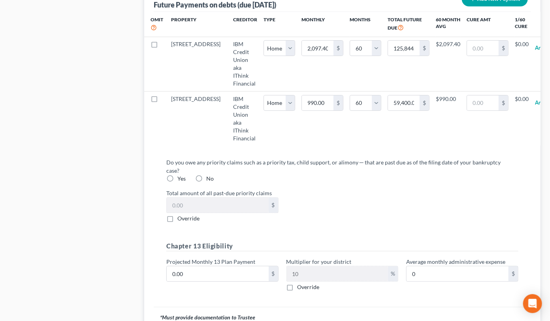
click at [177, 175] on label "Yes" at bounding box center [181, 179] width 8 height 8
click at [180, 175] on input "Yes" at bounding box center [182, 177] width 5 height 5
radio input "true"
click at [177, 215] on label "Override" at bounding box center [188, 219] width 22 height 8
click at [180, 215] on input "Override" at bounding box center [182, 217] width 5 height 5
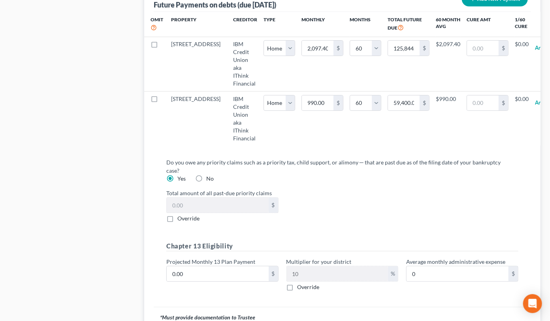
checkbox input "true"
click at [171, 198] on input "0.00" at bounding box center [218, 205] width 102 height 15
type input "4,500"
click at [170, 267] on input "0.00" at bounding box center [218, 274] width 102 height 15
type input "1"
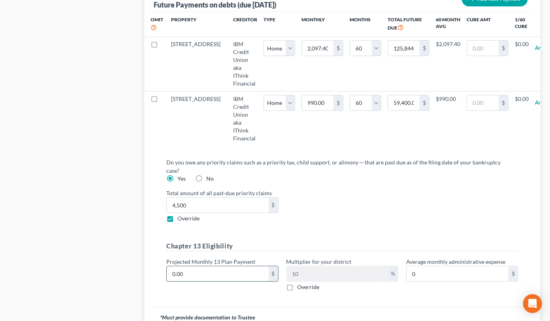
type input "0.10"
type input "10"
type input "1.00"
type input "100"
type input "10.00"
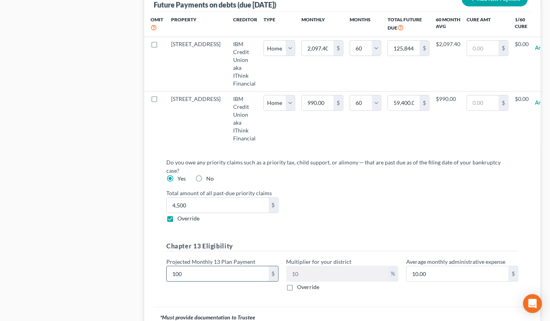
type input "1000"
type input "100.00"
type input "1,000"
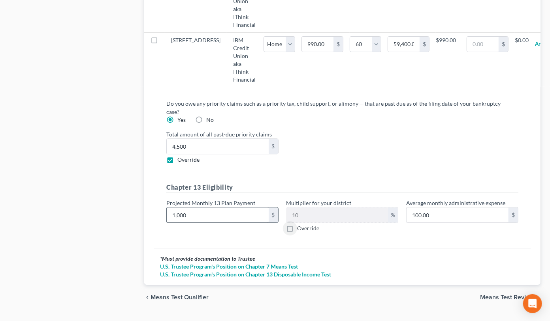
scroll to position [884, 0]
click at [498, 294] on span "Means Test Review" at bounding box center [507, 297] width 54 height 6
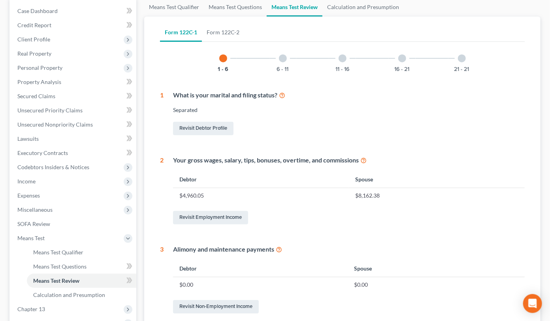
scroll to position [62, 0]
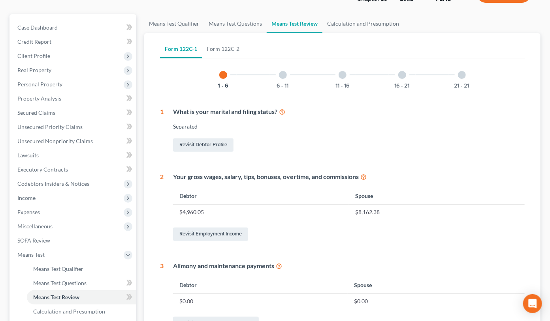
click at [282, 73] on div at bounding box center [283, 75] width 8 height 8
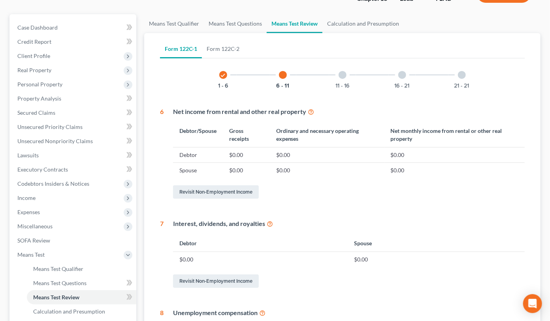
click at [343, 72] on div at bounding box center [342, 75] width 8 height 8
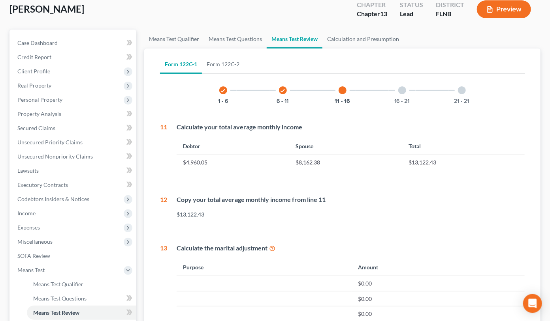
scroll to position [4, 0]
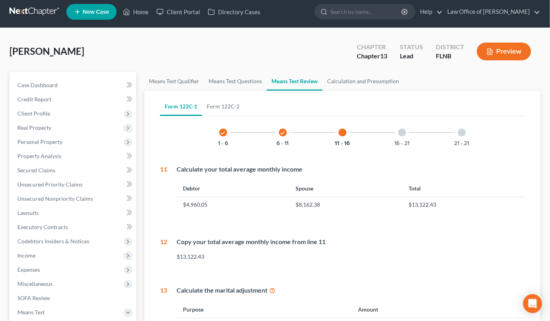
click at [402, 133] on div at bounding box center [402, 133] width 8 height 8
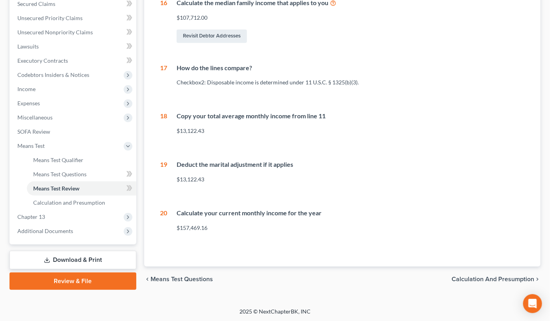
scroll to position [0, 0]
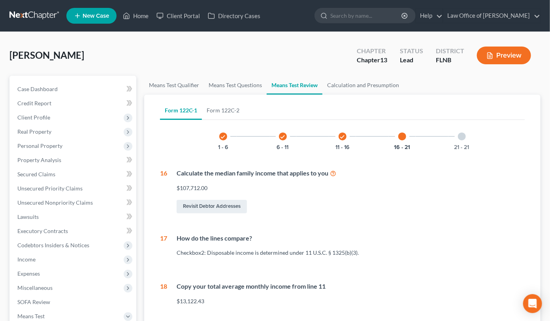
click at [463, 137] on div at bounding box center [462, 137] width 8 height 8
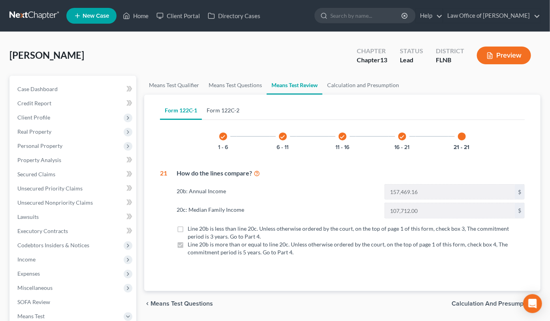
click at [232, 110] on link "Form 122C-2" at bounding box center [223, 110] width 42 height 19
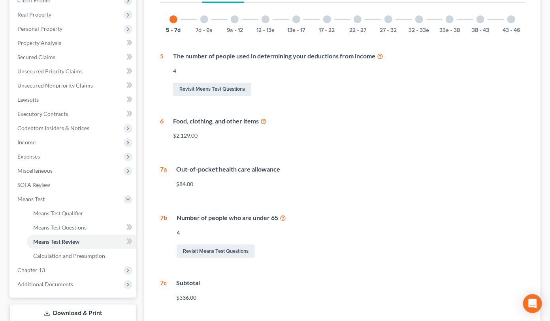
scroll to position [130, 0]
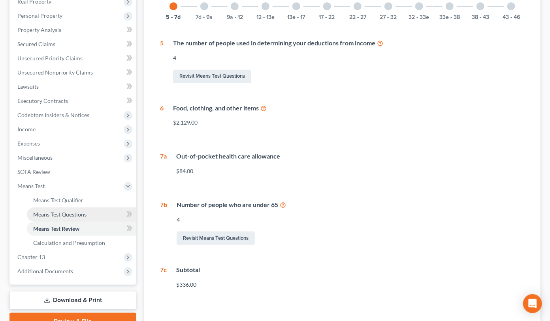
click at [51, 214] on span "Means Test Questions" at bounding box center [59, 214] width 53 height 7
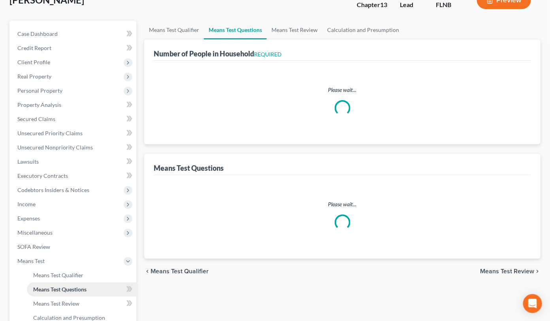
select select "0"
select select "60"
select select "0"
select select "60"
select select "4"
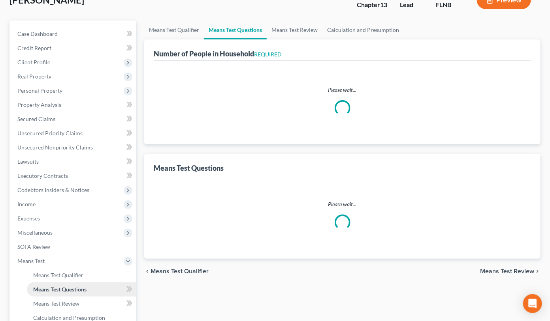
select select "2"
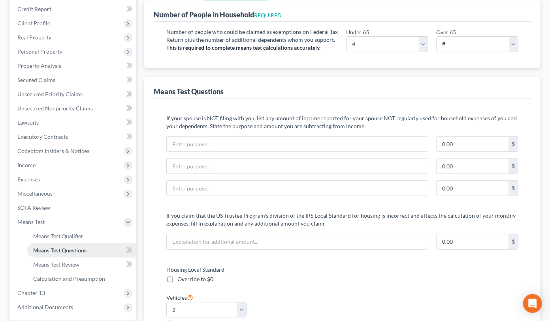
scroll to position [130, 0]
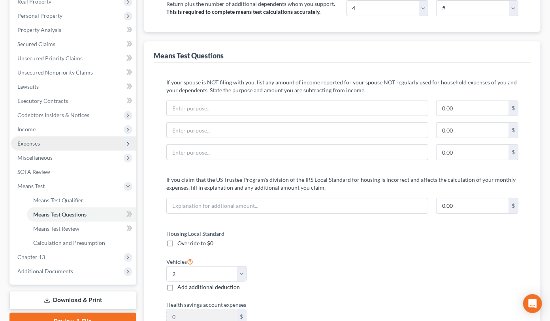
click at [36, 145] on span "Expenses" at bounding box center [28, 143] width 23 height 7
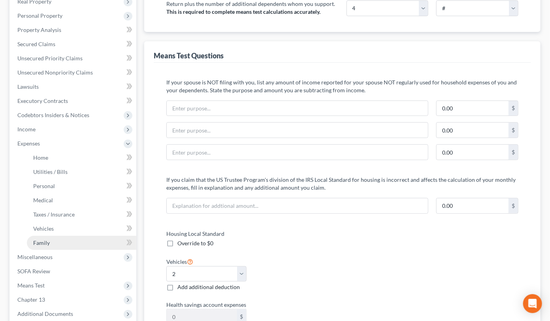
click at [46, 240] on span "Family" at bounding box center [41, 243] width 17 height 7
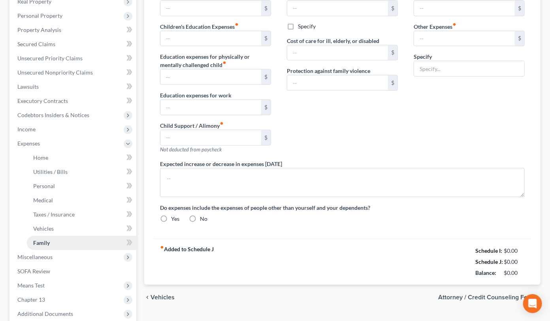
type input "0.00"
type input "568.57"
type input "0.00"
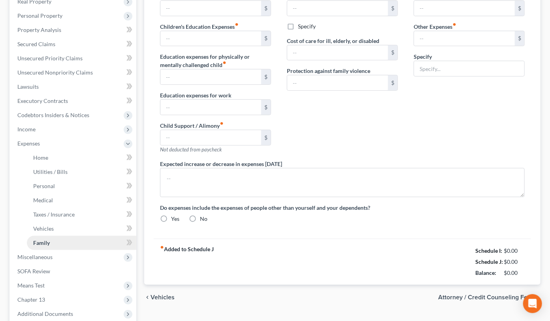
type input "0.00"
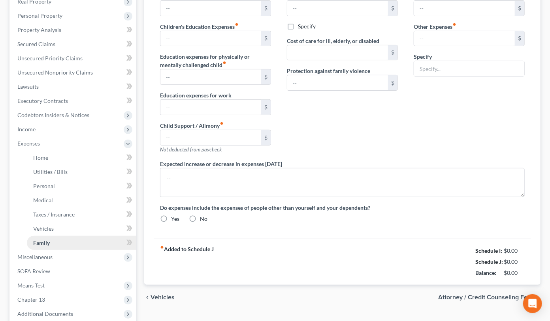
radio input "true"
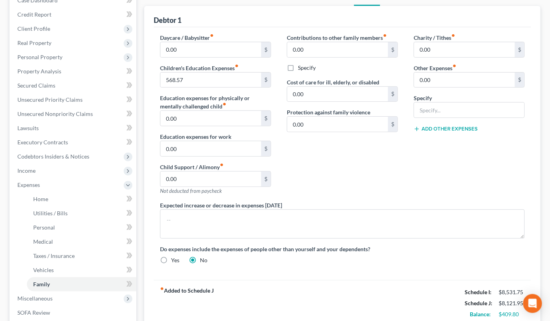
scroll to position [130, 0]
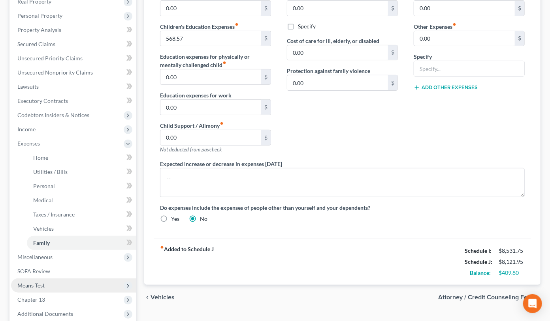
click at [39, 287] on span "Means Test" at bounding box center [30, 285] width 27 height 7
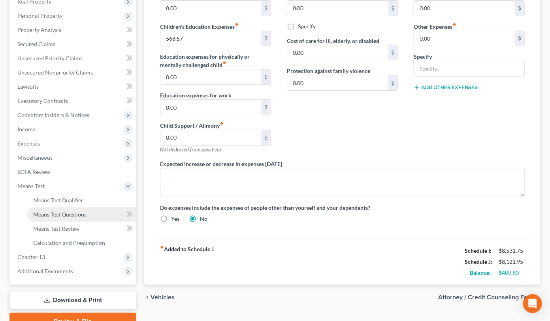
click at [63, 216] on span "Means Test Questions" at bounding box center [59, 214] width 53 height 7
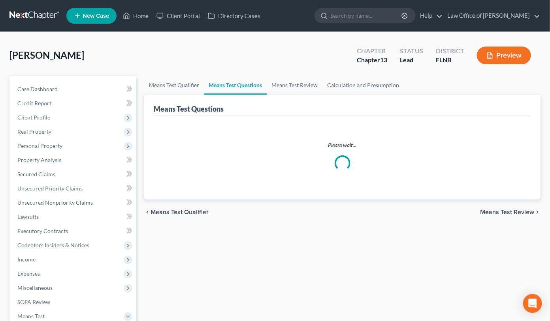
select select "4"
select select "0"
select select "60"
select select "0"
select select "60"
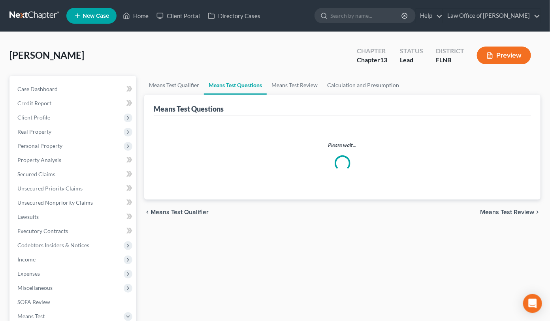
select select "2"
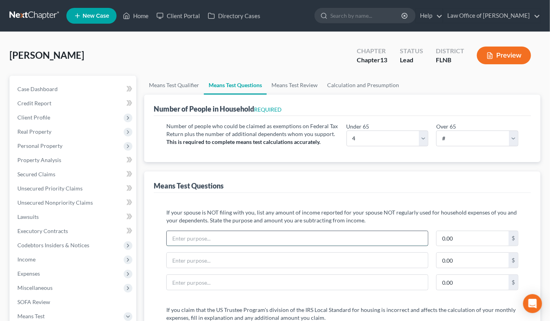
click at [194, 237] on input "text" at bounding box center [297, 238] width 261 height 15
type input "Non-filing souse's income in excess of 50% of joint household expenses"
type input "4,060.97"
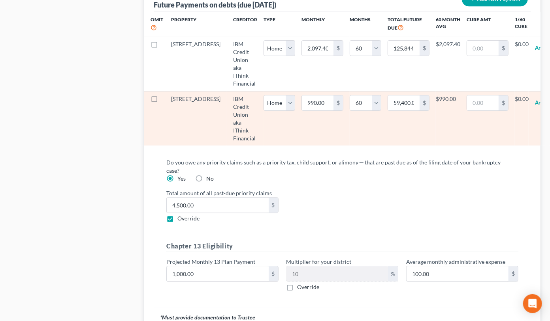
scroll to position [884, 0]
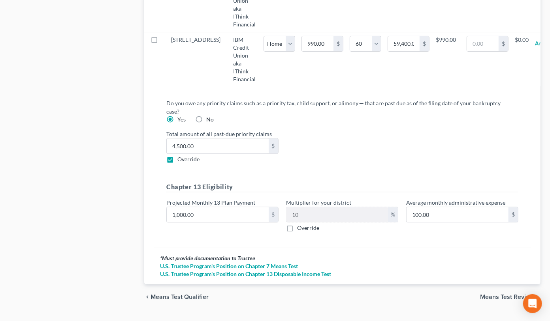
click at [487, 294] on span "Means Test Review" at bounding box center [507, 297] width 54 height 6
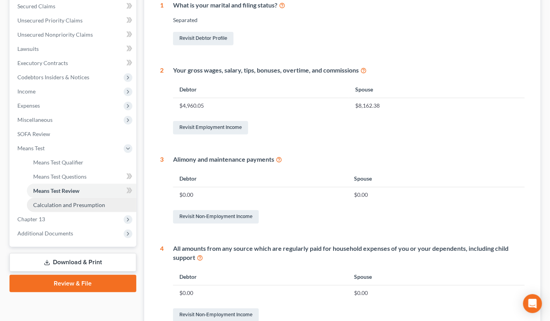
click at [107, 209] on link "Calculation and Presumption" at bounding box center [81, 205] width 109 height 14
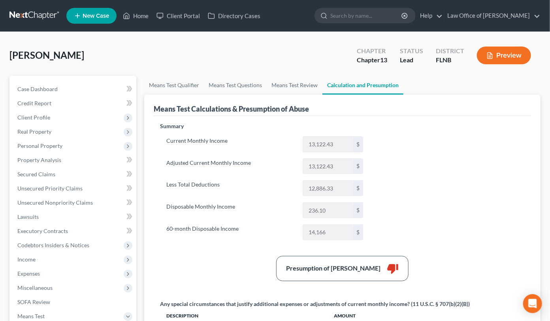
scroll to position [174, 0]
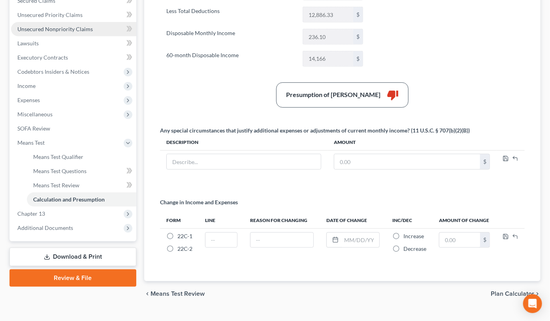
click at [58, 28] on span "Unsecured Nonpriority Claims" at bounding box center [54, 29] width 75 height 7
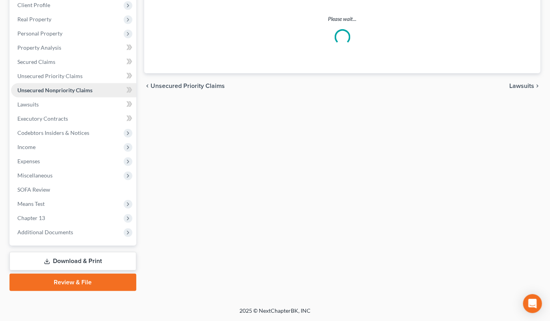
scroll to position [111, 0]
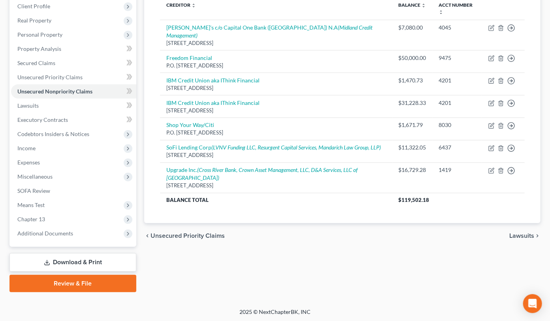
click at [72, 262] on link "Download & Print" at bounding box center [72, 262] width 127 height 19
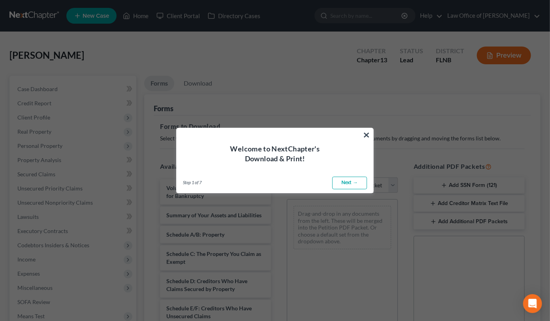
click at [353, 188] on link "Next →" at bounding box center [349, 183] width 35 height 13
select select "0"
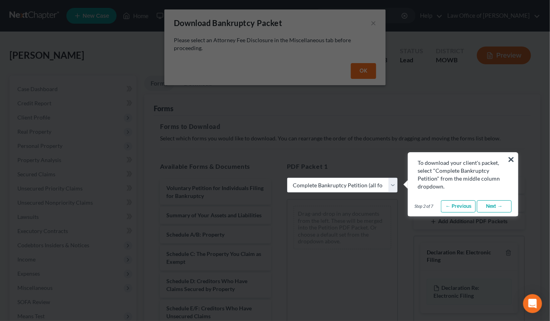
click at [494, 208] on link "Next →" at bounding box center [494, 207] width 35 height 13
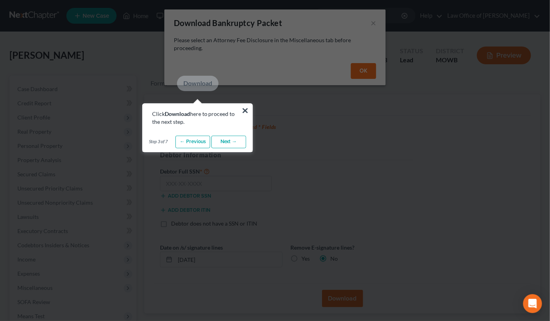
click at [222, 144] on link "Next →" at bounding box center [228, 142] width 35 height 13
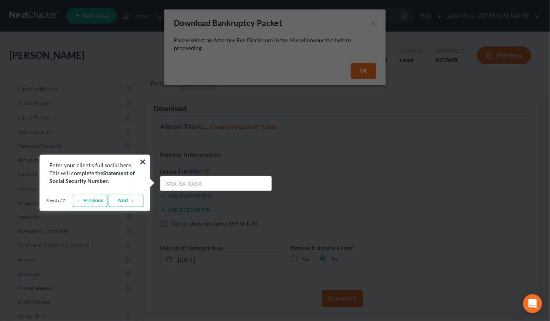
click at [131, 201] on link "Next →" at bounding box center [126, 201] width 35 height 13
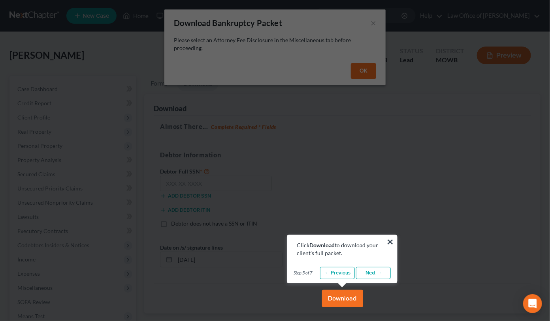
click at [372, 274] on link "Next →" at bounding box center [373, 273] width 35 height 13
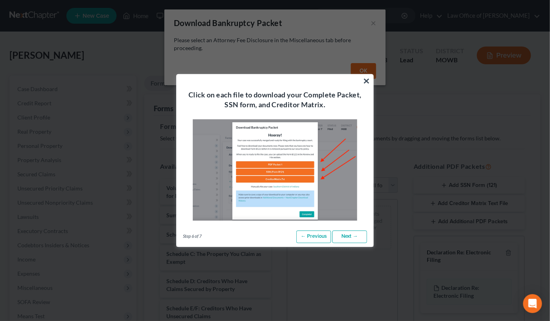
click at [346, 234] on link "Next →" at bounding box center [349, 237] width 35 height 13
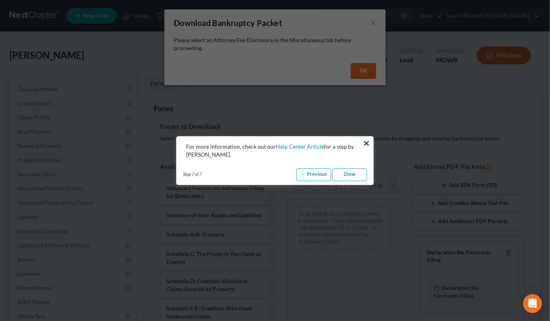
click at [350, 171] on link "Done" at bounding box center [349, 175] width 35 height 13
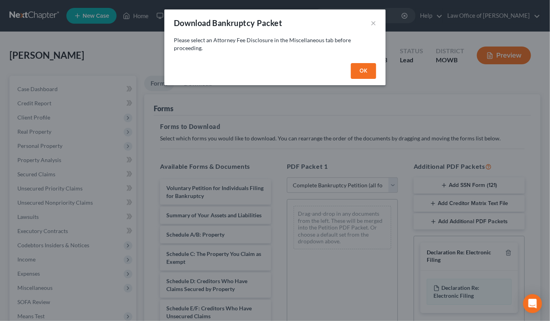
click at [365, 68] on button "OK" at bounding box center [363, 71] width 25 height 16
select select
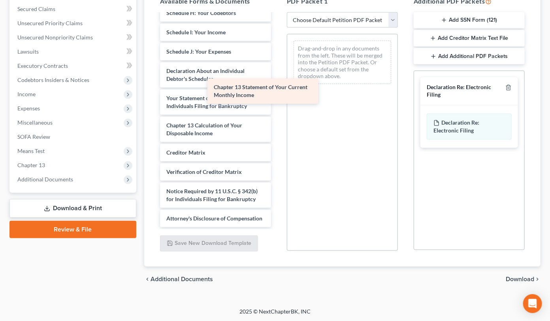
scroll to position [184, 0]
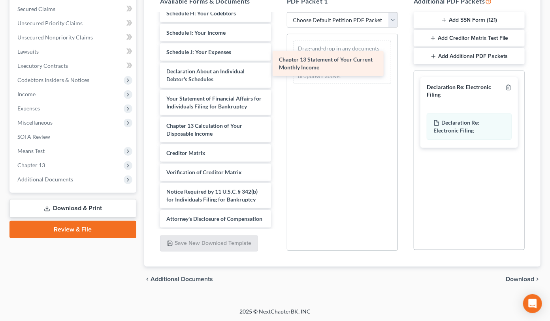
drag, startPoint x: 257, startPoint y: 99, endPoint x: 369, endPoint y: 62, distance: 118.6
click at [277, 62] on div "Chapter 13 Statement of Your Current Monthly Income Voluntary Petition for Indi…" at bounding box center [216, 29] width 124 height 398
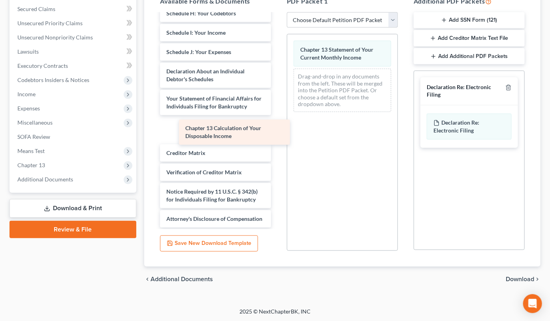
scroll to position [157, 0]
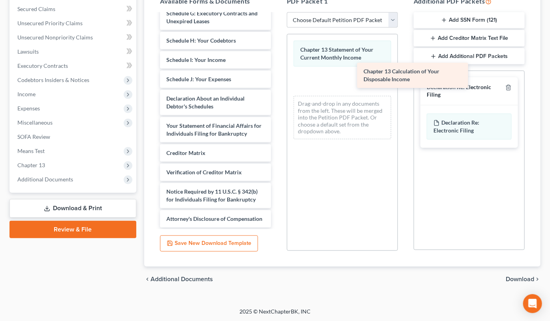
drag, startPoint x: 207, startPoint y: 129, endPoint x: 404, endPoint y: 75, distance: 204.1
click at [277, 75] on div "Chapter 13 Calculation of Your Disposable Income Voluntary Petition for Individ…" at bounding box center [216, 42] width 124 height 371
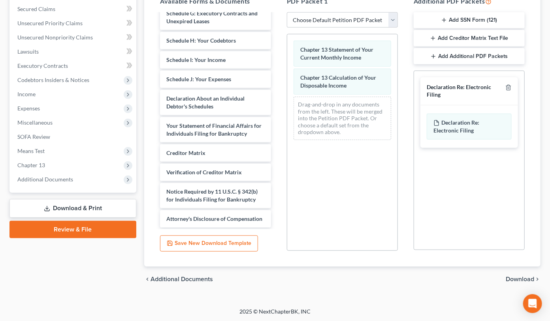
click at [524, 282] on span "Download" at bounding box center [519, 279] width 28 height 6
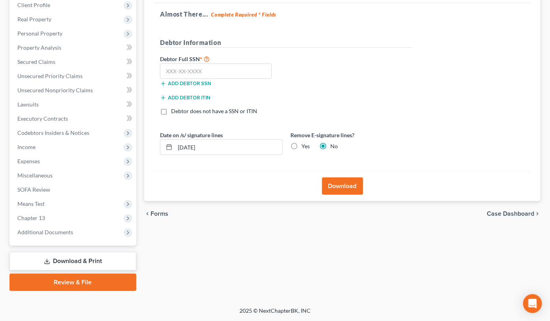
scroll to position [111, 0]
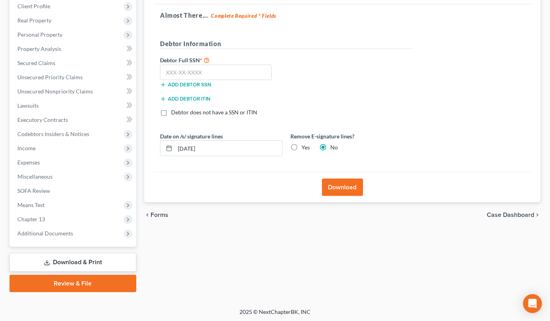
click at [301, 147] on label "Yes" at bounding box center [305, 148] width 8 height 8
click at [304, 147] on input "Yes" at bounding box center [306, 146] width 5 height 5
radio input "true"
radio input "false"
click at [338, 188] on button "Download" at bounding box center [342, 187] width 41 height 17
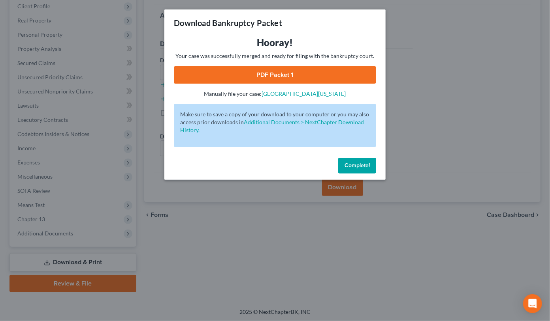
click at [309, 79] on link "PDF Packet 1" at bounding box center [275, 74] width 202 height 17
click at [361, 168] on span "Complete!" at bounding box center [356, 165] width 25 height 7
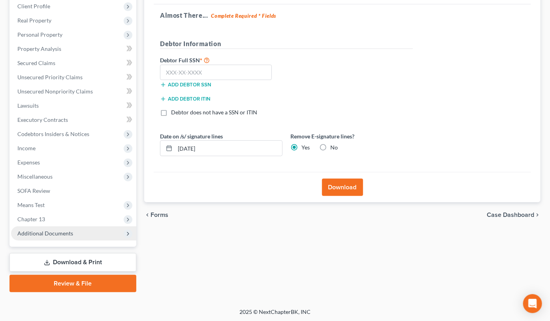
click at [66, 237] on span "Additional Documents" at bounding box center [73, 234] width 125 height 14
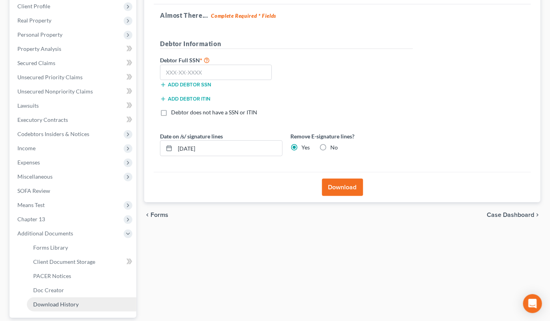
click at [50, 307] on link "Download History" at bounding box center [81, 305] width 109 height 14
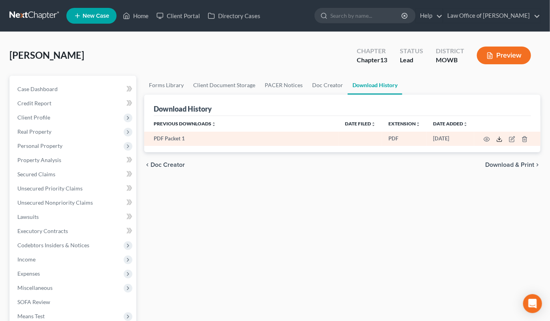
click at [501, 140] on icon at bounding box center [499, 141] width 5 height 2
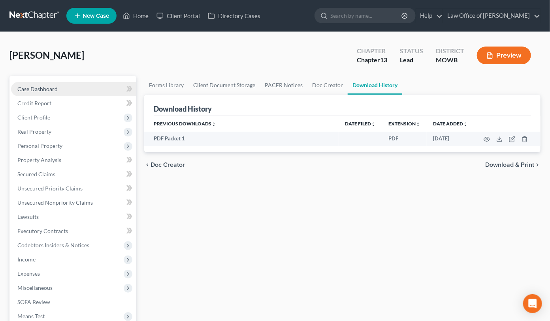
click at [63, 87] on link "Case Dashboard" at bounding box center [73, 89] width 125 height 14
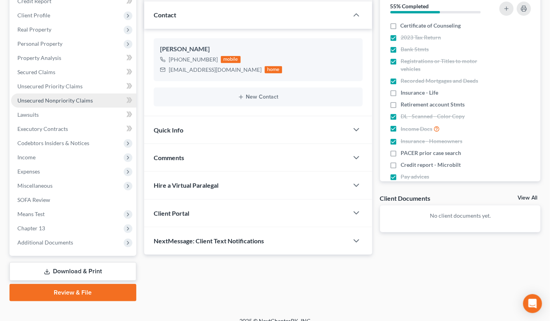
scroll to position [24, 0]
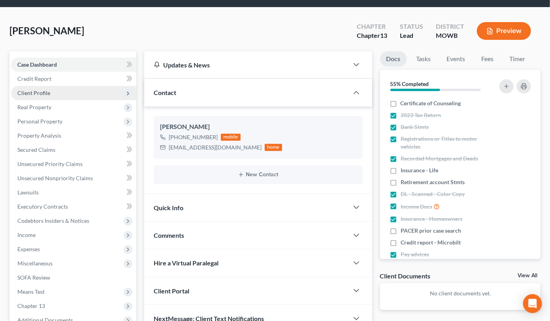
click at [45, 90] on span "Client Profile" at bounding box center [33, 93] width 33 height 7
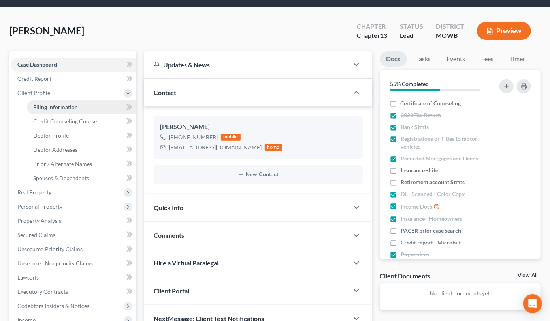
click at [48, 109] on span "Filing Information" at bounding box center [55, 107] width 45 height 7
select select "1"
select select "0"
select select "3"
select select "9"
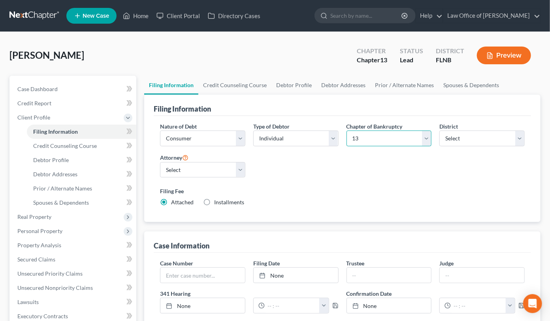
click at [346, 131] on select "Select 7 11 12 13" at bounding box center [388, 139] width 85 height 16
select select "0"
click option "7" at bounding box center [0, 0] width 0 height 0
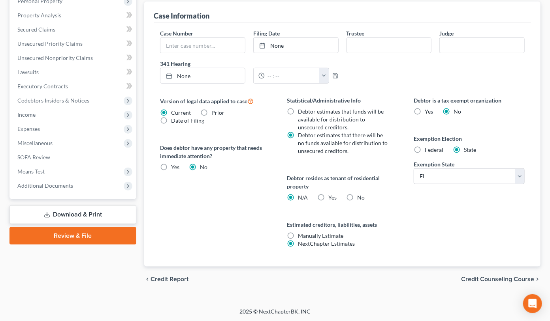
click at [465, 283] on div "chevron_left Credit Report Credit Counseling Course chevron_right" at bounding box center [342, 279] width 396 height 25
click at [465, 280] on span "Credit Counseling Course" at bounding box center [497, 279] width 73 height 6
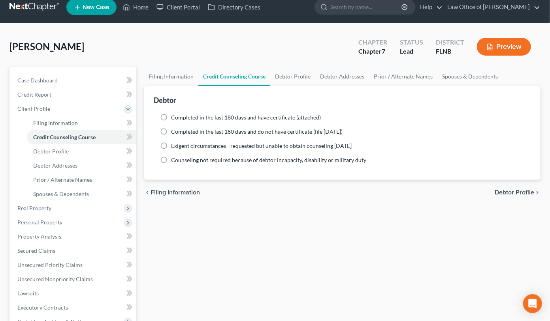
scroll to position [182, 0]
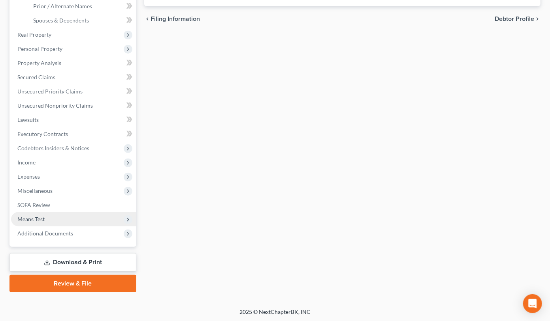
click at [46, 215] on span "Means Test" at bounding box center [73, 219] width 125 height 14
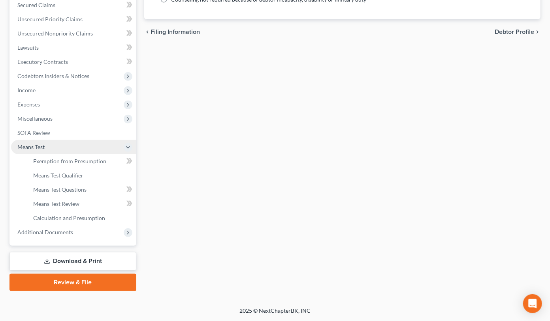
scroll to position [168, 0]
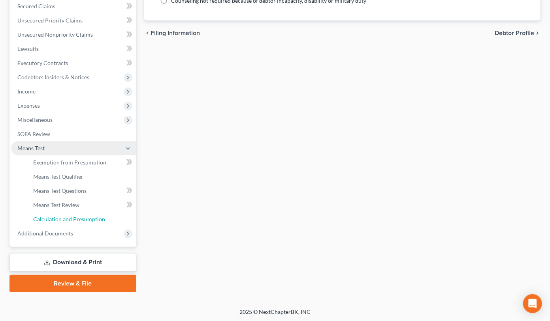
click at [46, 215] on link "Calculation and Presumption" at bounding box center [81, 219] width 109 height 14
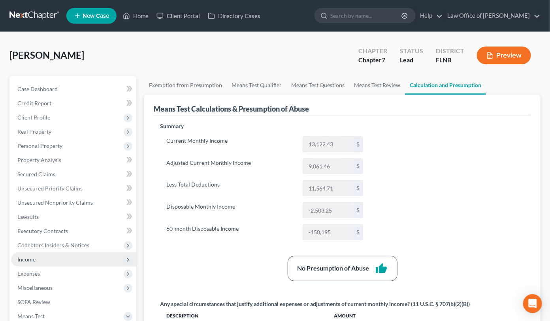
click at [38, 260] on span "Income" at bounding box center [73, 260] width 125 height 14
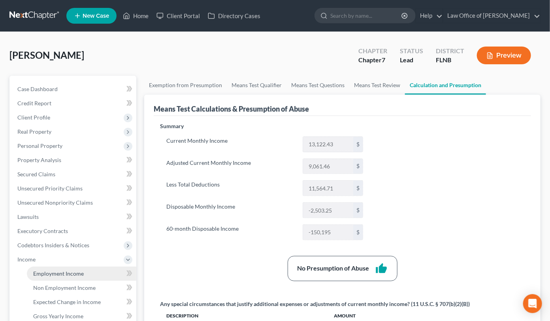
click at [44, 272] on span "Employment Income" at bounding box center [58, 273] width 51 height 7
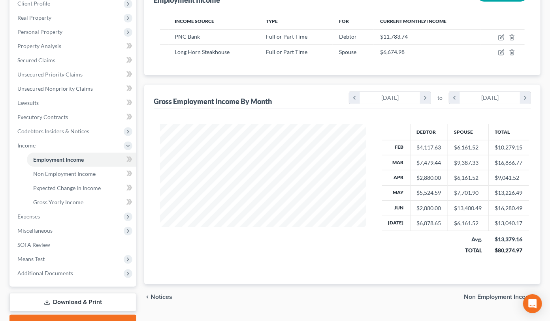
scroll to position [130, 0]
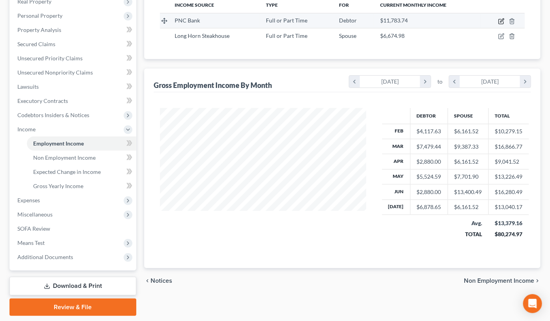
click at [503, 21] on icon "button" at bounding box center [501, 21] width 6 height 6
select select "0"
select select "9"
select select "2"
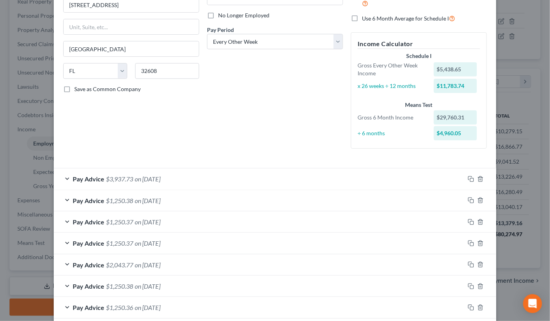
scroll to position [117, 0]
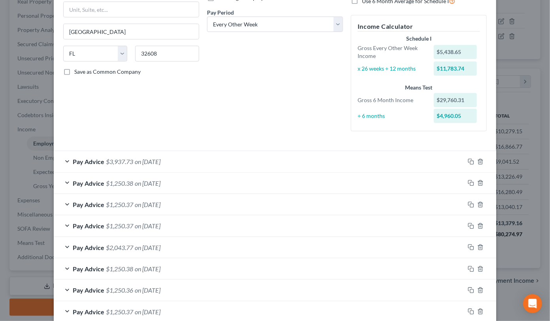
click at [302, 156] on div "Pay Advice $3,937.73 on [DATE]" at bounding box center [259, 161] width 411 height 21
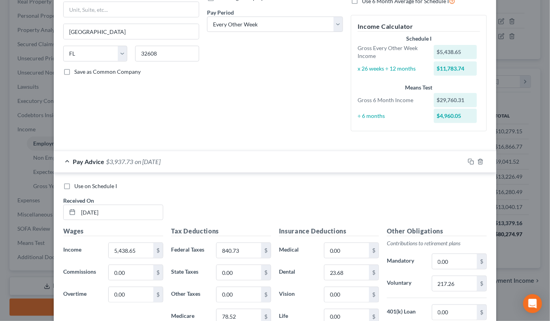
scroll to position [0, 0]
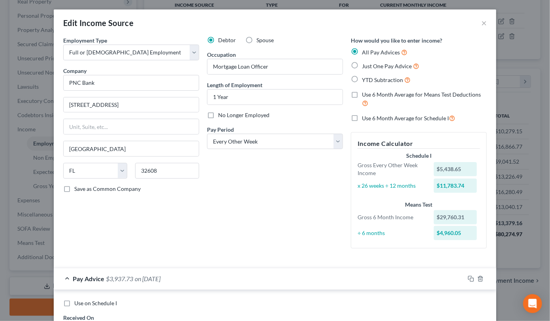
click at [362, 94] on label "Use 6 Month Average for Means Test Deductions" at bounding box center [424, 99] width 125 height 17
click at [365, 94] on input "Use 6 Month Average for Means Test Deductions" at bounding box center [367, 93] width 5 height 5
checkbox input "true"
click at [362, 117] on label "Use 6 Month Average for Schedule I" at bounding box center [408, 118] width 93 height 9
click at [365, 117] on input "Use 6 Month Average for Schedule I" at bounding box center [367, 116] width 5 height 5
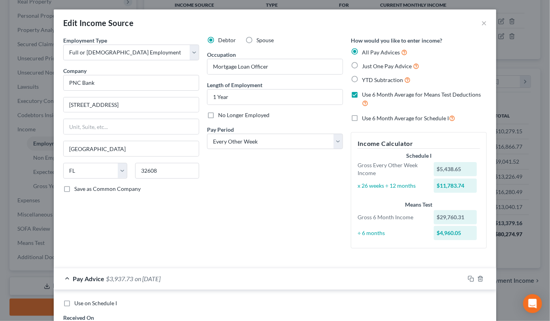
checkbox input "true"
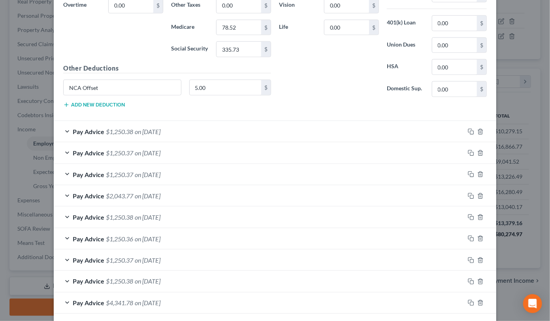
scroll to position [533, 0]
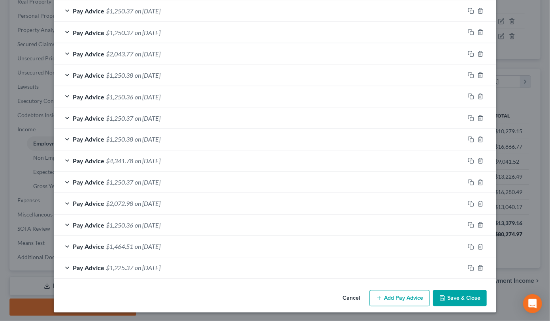
click at [452, 299] on button "Save & Close" at bounding box center [460, 299] width 54 height 17
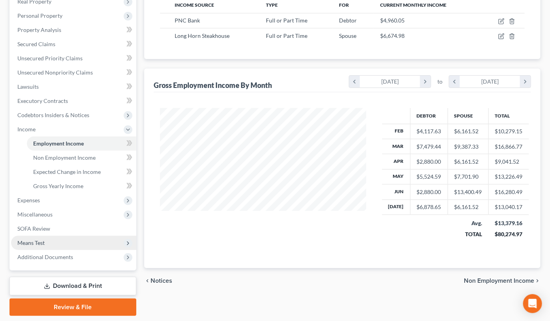
click at [72, 248] on span "Means Test" at bounding box center [73, 243] width 125 height 14
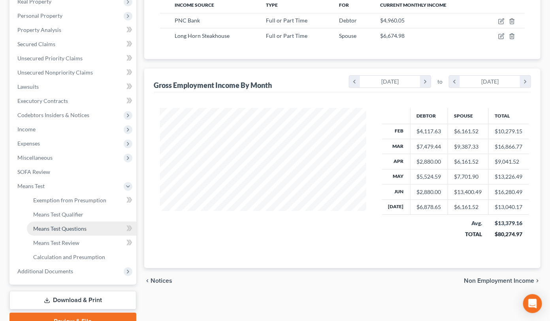
click at [73, 227] on span "Means Test Questions" at bounding box center [59, 228] width 53 height 7
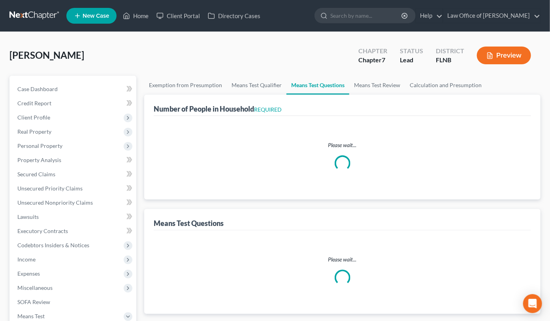
select select "0"
select select "60"
select select "0"
select select "60"
select select "2"
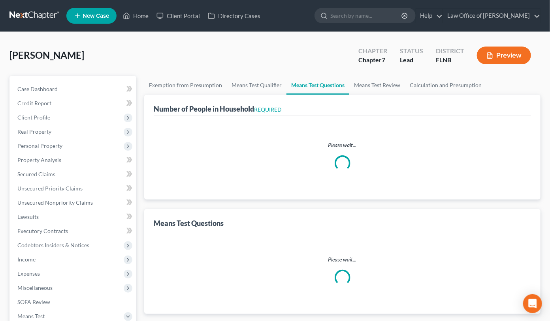
select select "4"
